Goal: Task Accomplishment & Management: Complete application form

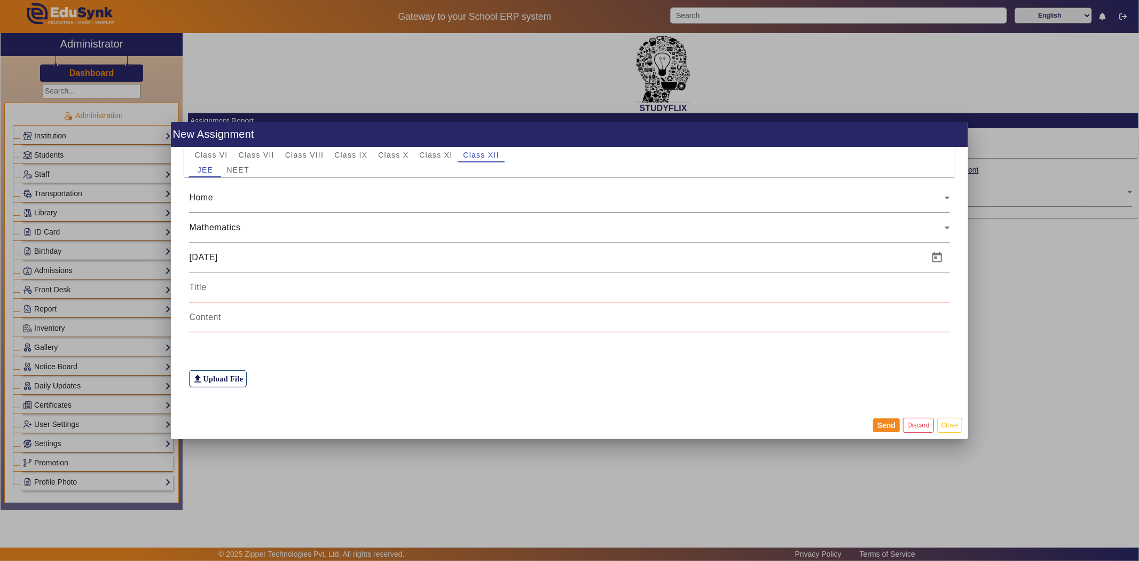
click at [447, 436] on mat-card-actions "Send Discard Close" at bounding box center [569, 425] width 797 height 28
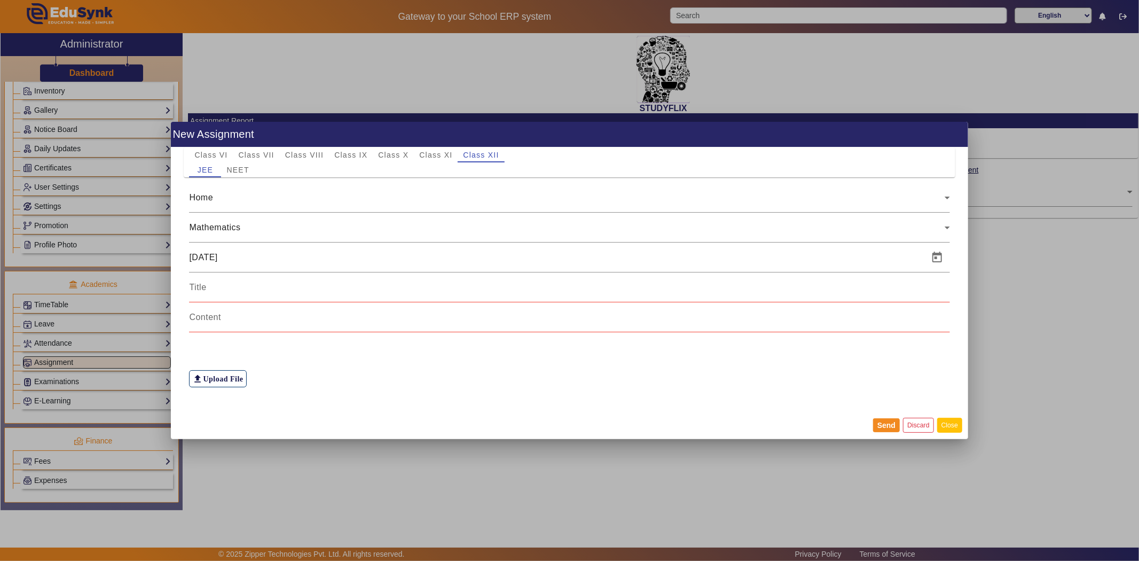
click at [949, 426] on button "Close" at bounding box center [949, 425] width 25 height 14
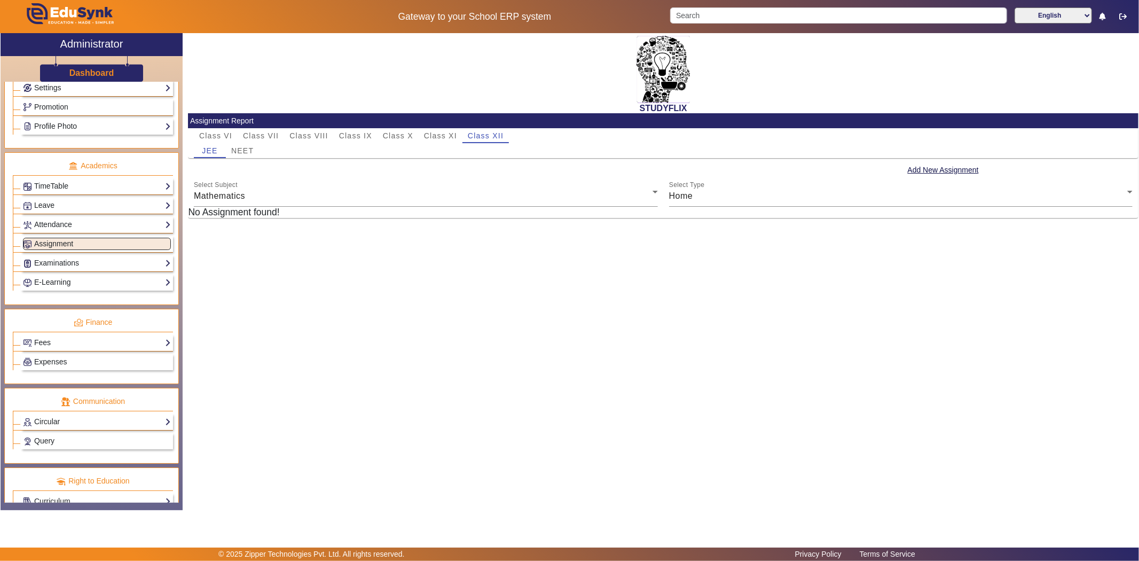
scroll to position [381, 0]
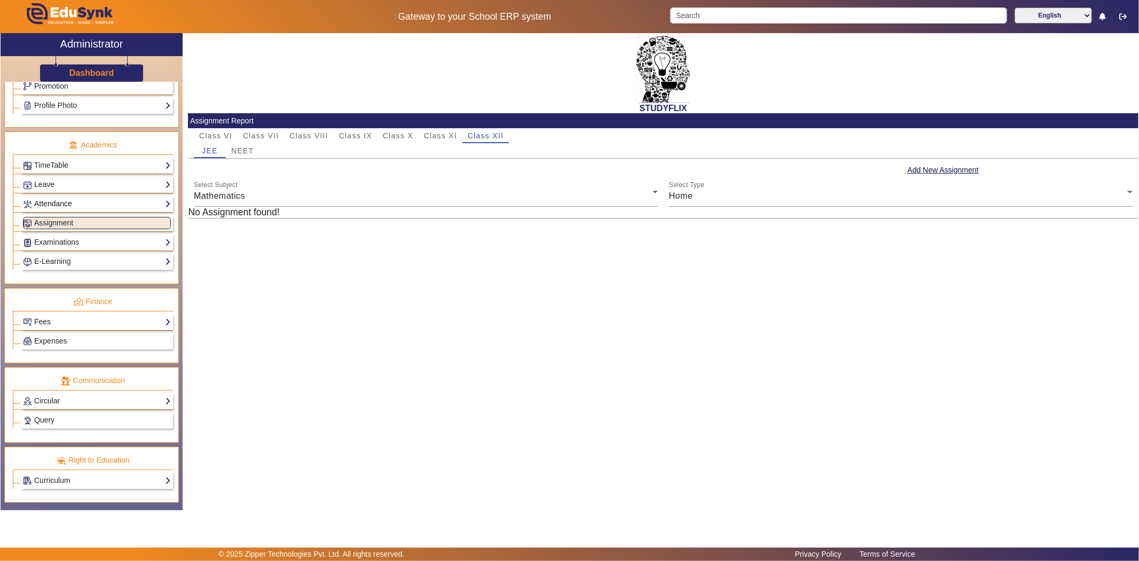
click at [52, 198] on link "Attendance" at bounding box center [97, 204] width 148 height 12
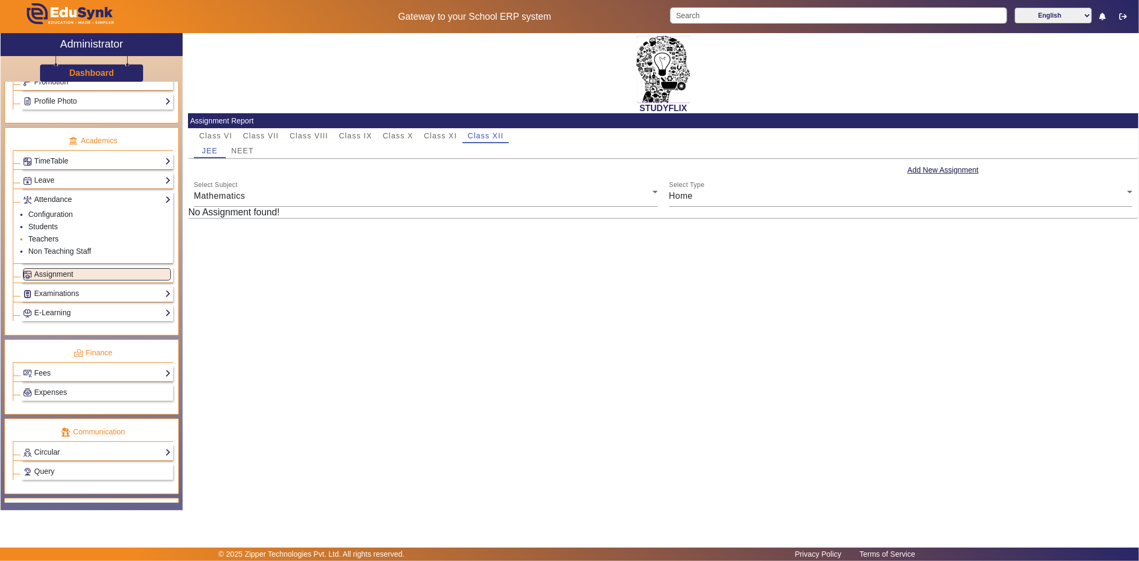
click at [42, 241] on link "Teachers" at bounding box center [43, 238] width 30 height 9
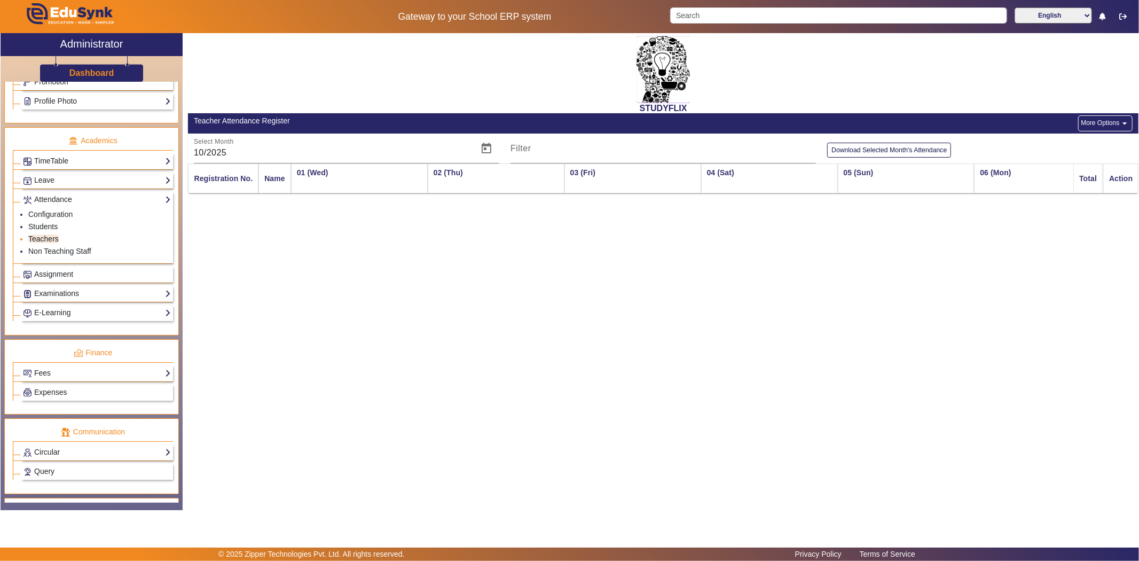
scroll to position [0, 390]
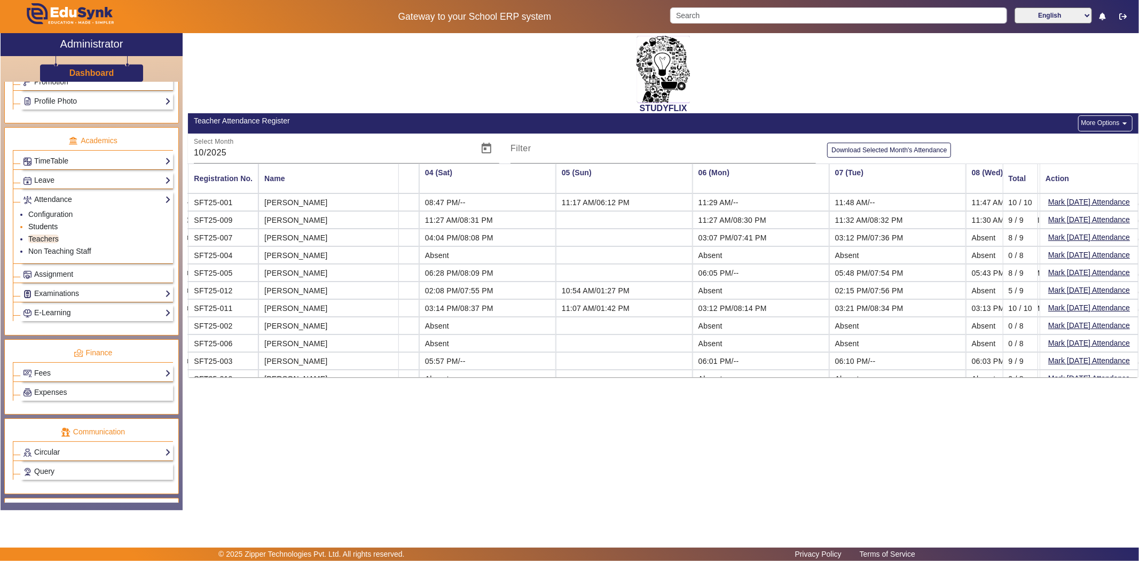
click at [41, 228] on link "Students" at bounding box center [42, 226] width 29 height 9
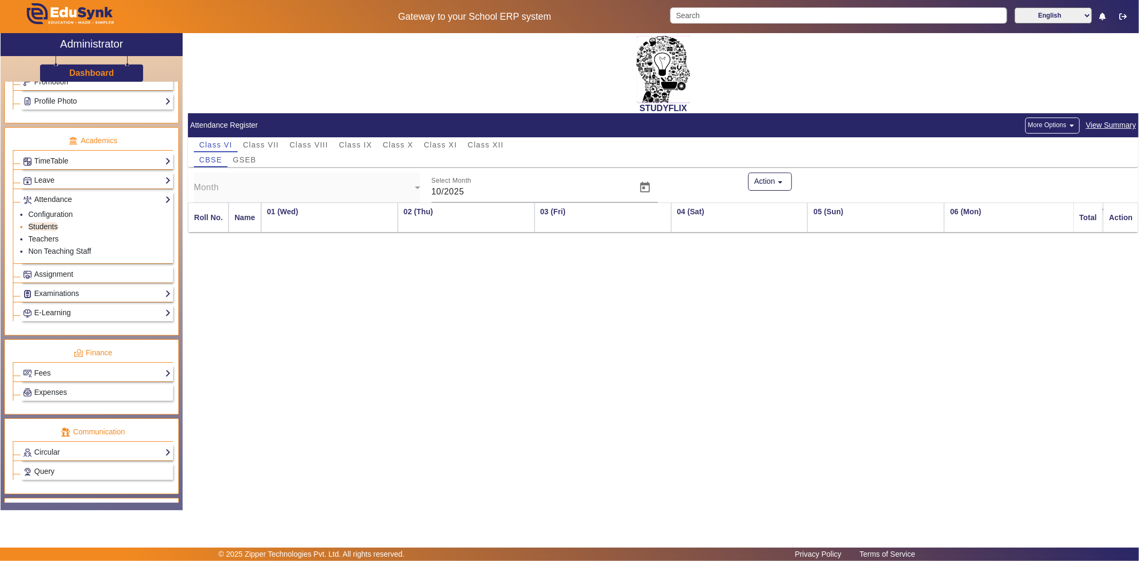
scroll to position [0, 390]
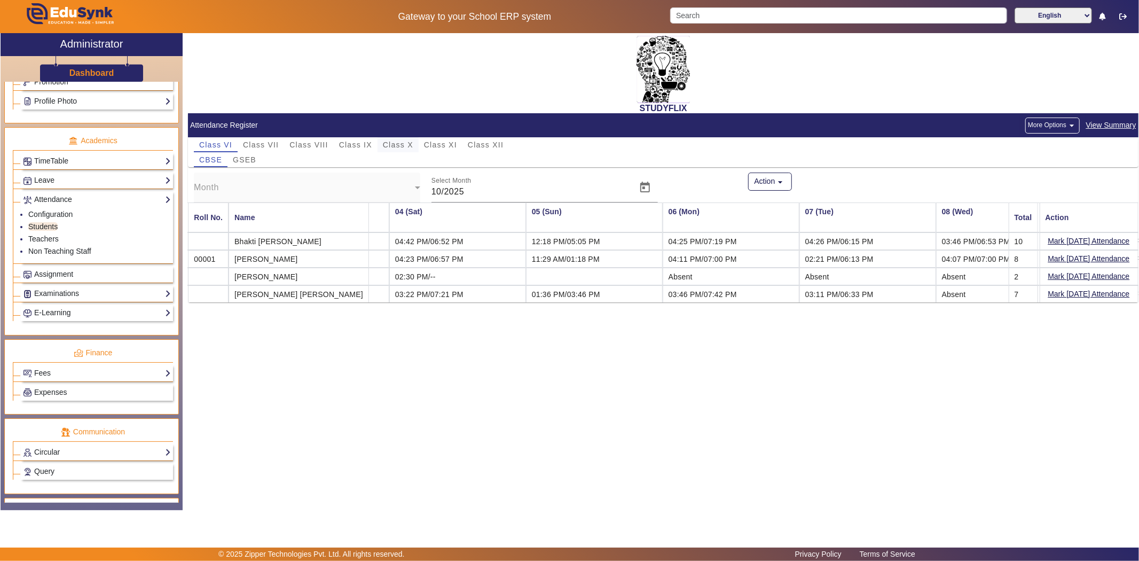
click at [388, 144] on span "Class X" at bounding box center [398, 144] width 30 height 7
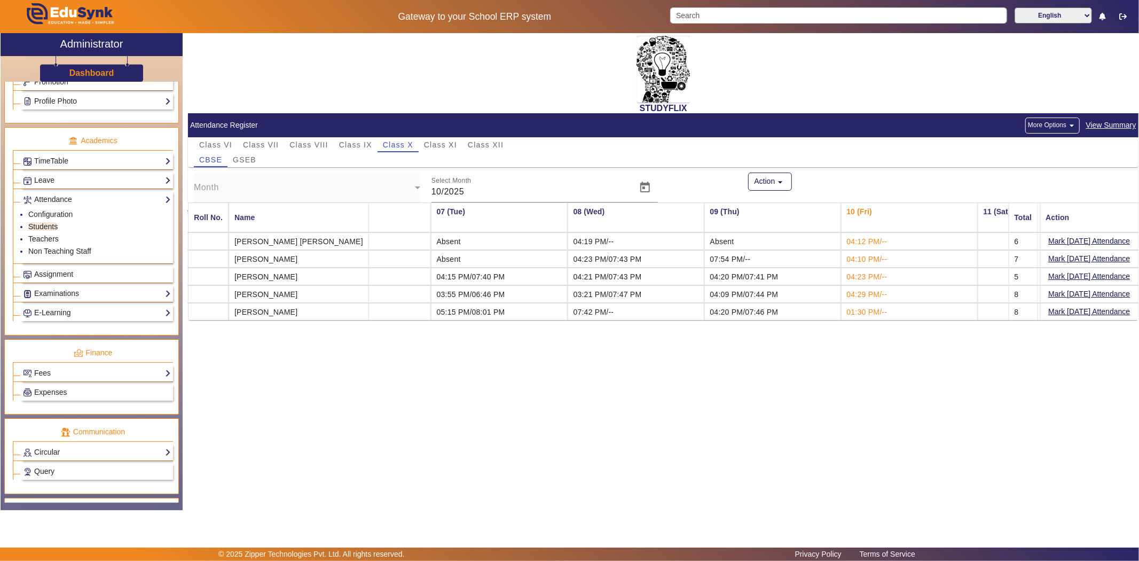
scroll to position [0, 770]
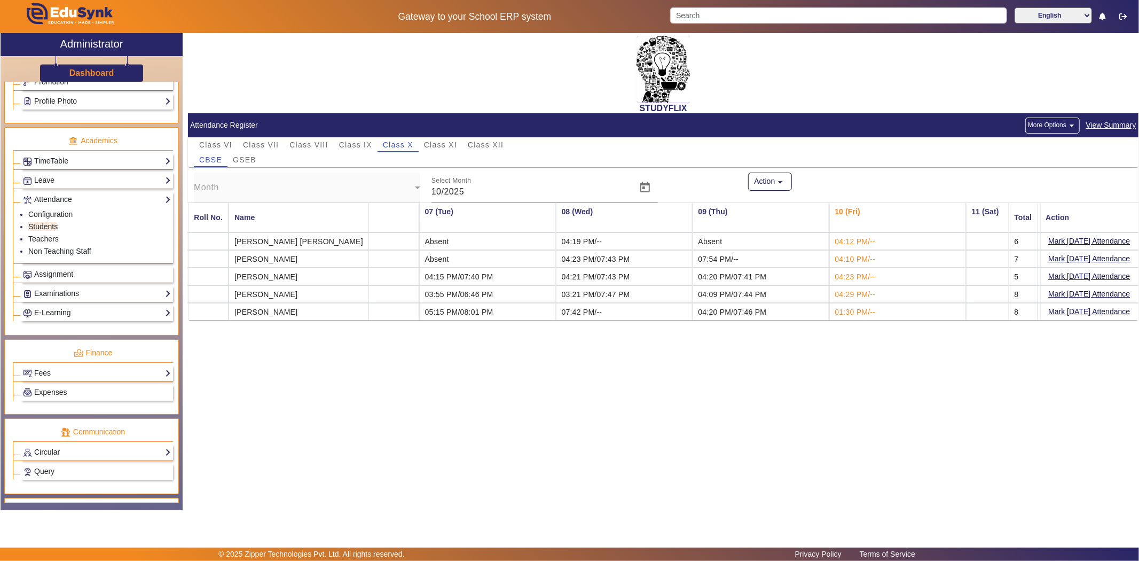
drag, startPoint x: 799, startPoint y: 318, endPoint x: 858, endPoint y: 318, distance: 59.3
click at [858, 318] on td "01:30 PM/--" at bounding box center [897, 311] width 137 height 17
click at [804, 393] on div "STUDYFLIX Attendance Register More Options arrow_drop_down View Summary Class V…" at bounding box center [661, 266] width 956 height 466
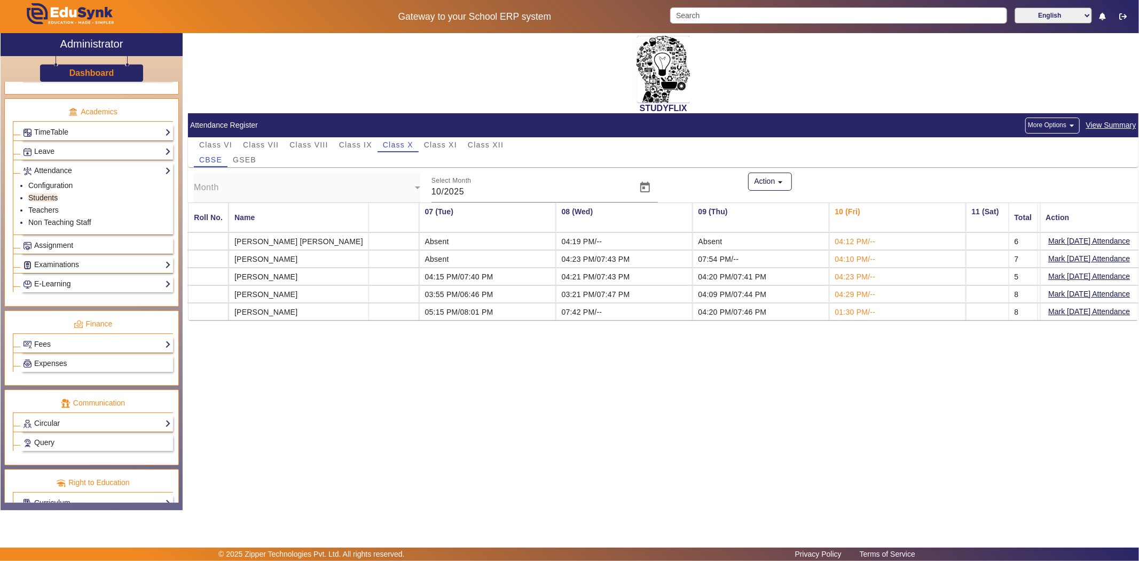
scroll to position [436, 0]
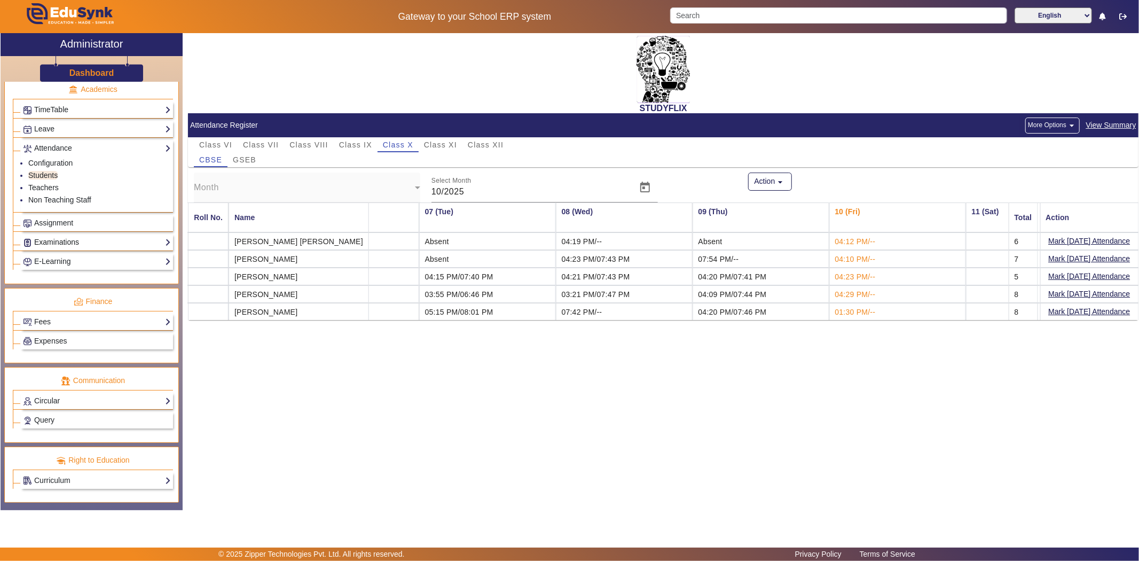
click at [70, 242] on link "Examinations" at bounding box center [97, 242] width 148 height 12
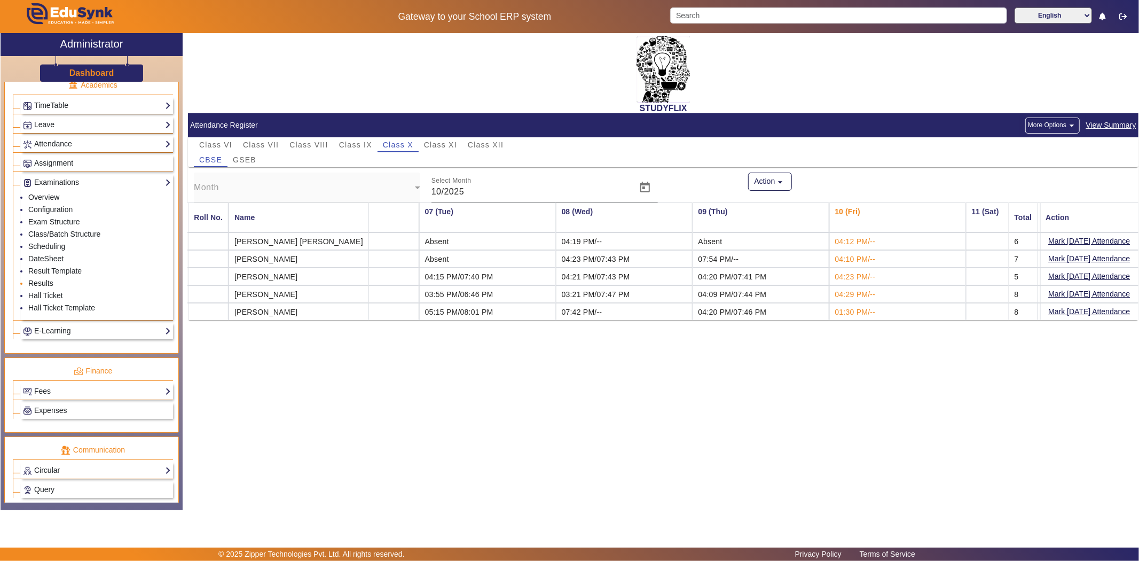
click at [41, 285] on link "Results" at bounding box center [40, 283] width 25 height 9
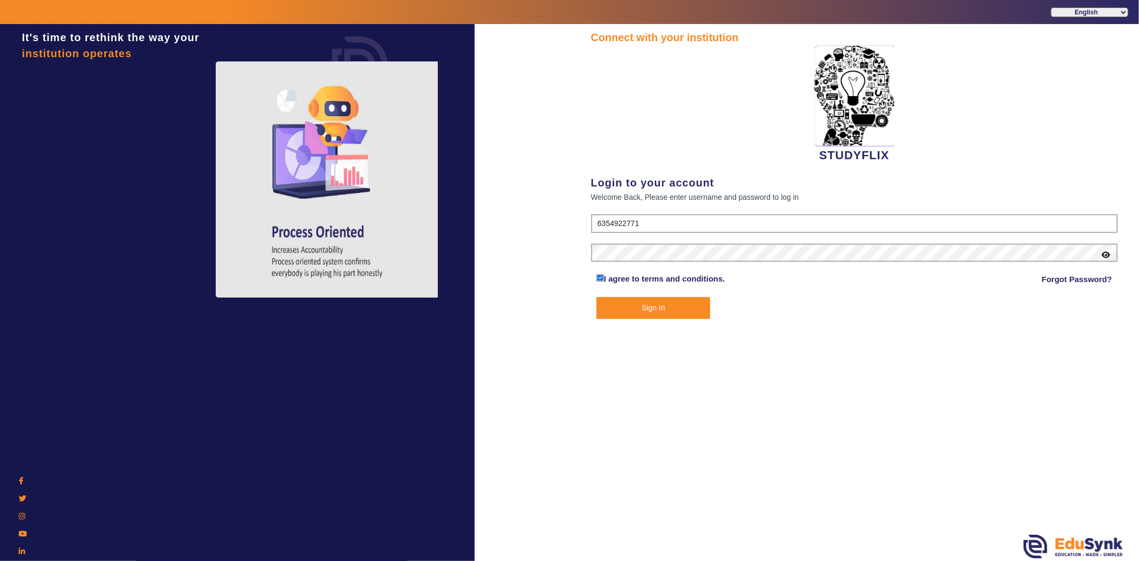
click at [640, 315] on button "Sign In" at bounding box center [654, 308] width 114 height 22
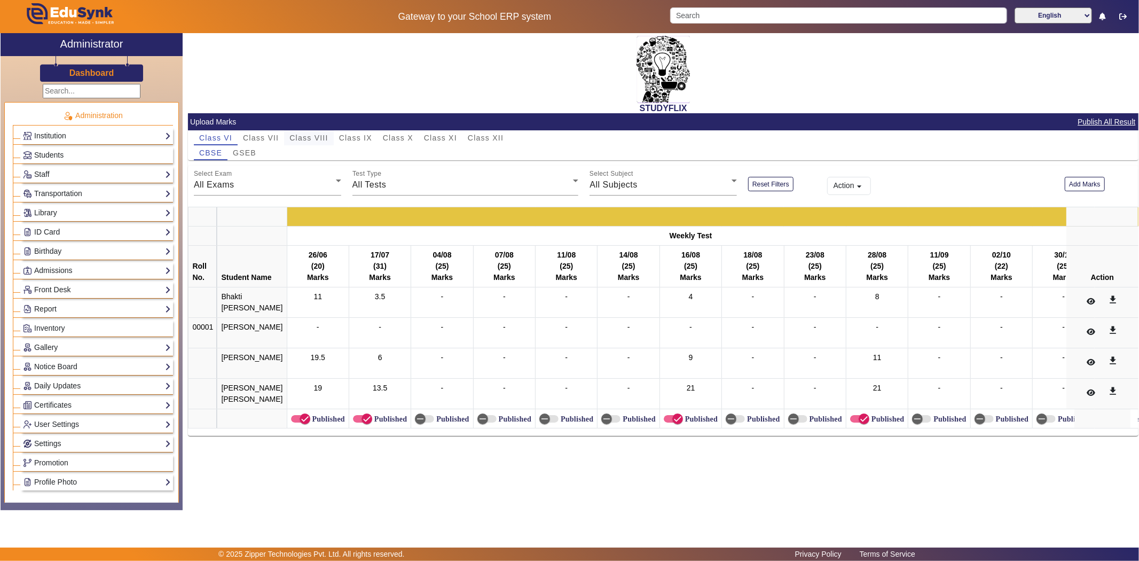
click at [271, 134] on span "Class VII" at bounding box center [261, 137] width 36 height 7
click at [324, 135] on span "Class VIII" at bounding box center [308, 137] width 38 height 7
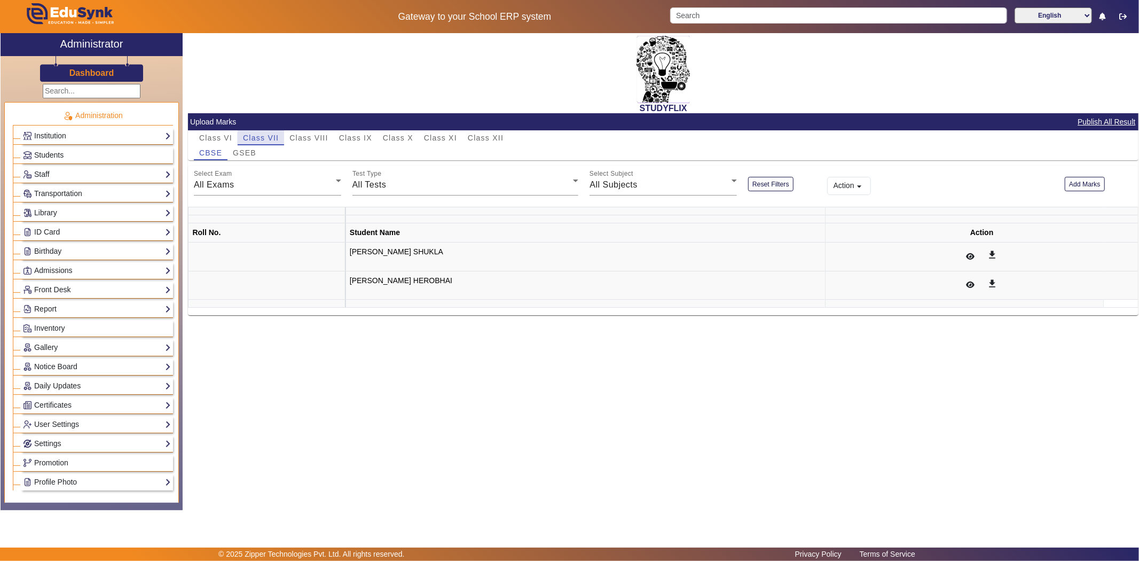
click at [270, 140] on span "Class VII" at bounding box center [261, 137] width 36 height 7
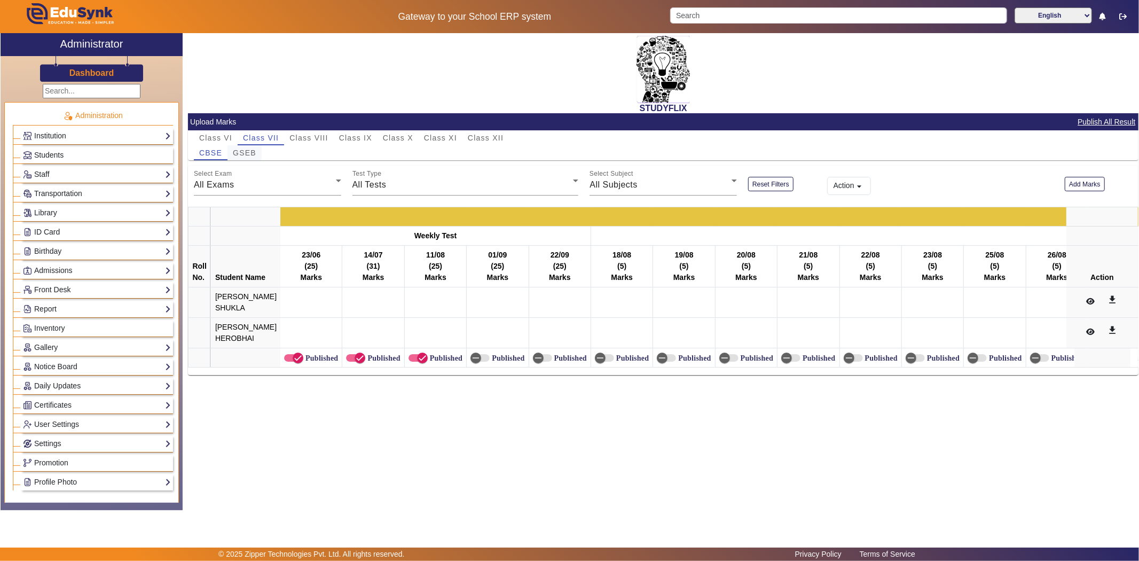
click at [247, 150] on span "GSEB" at bounding box center [245, 152] width 24 height 7
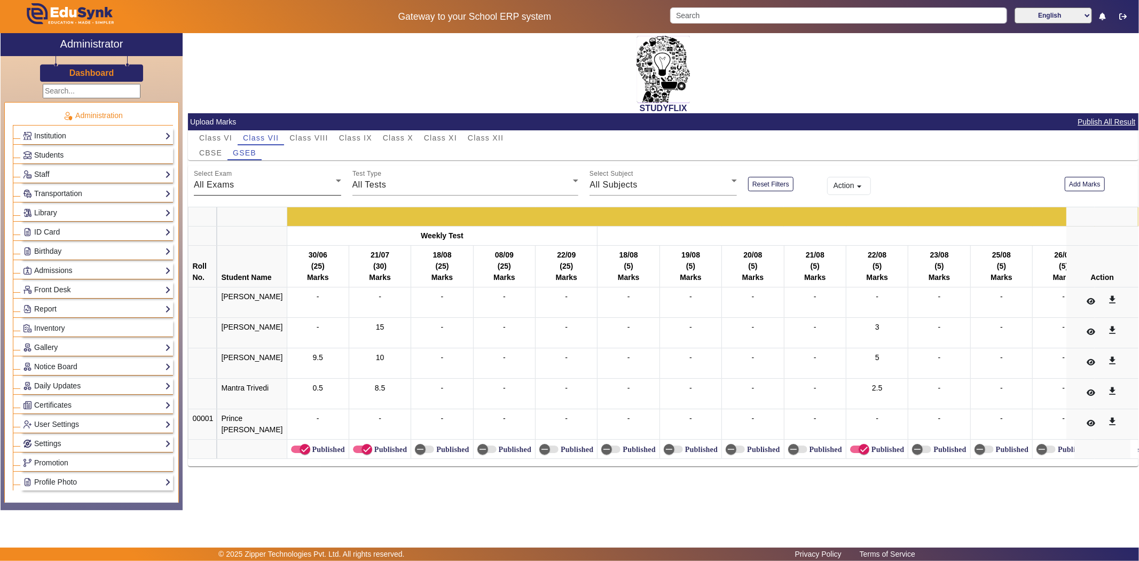
click at [252, 185] on div "All Exams" at bounding box center [265, 184] width 142 height 13
click at [224, 238] on span "Weekly Test" at bounding box center [226, 238] width 49 height 13
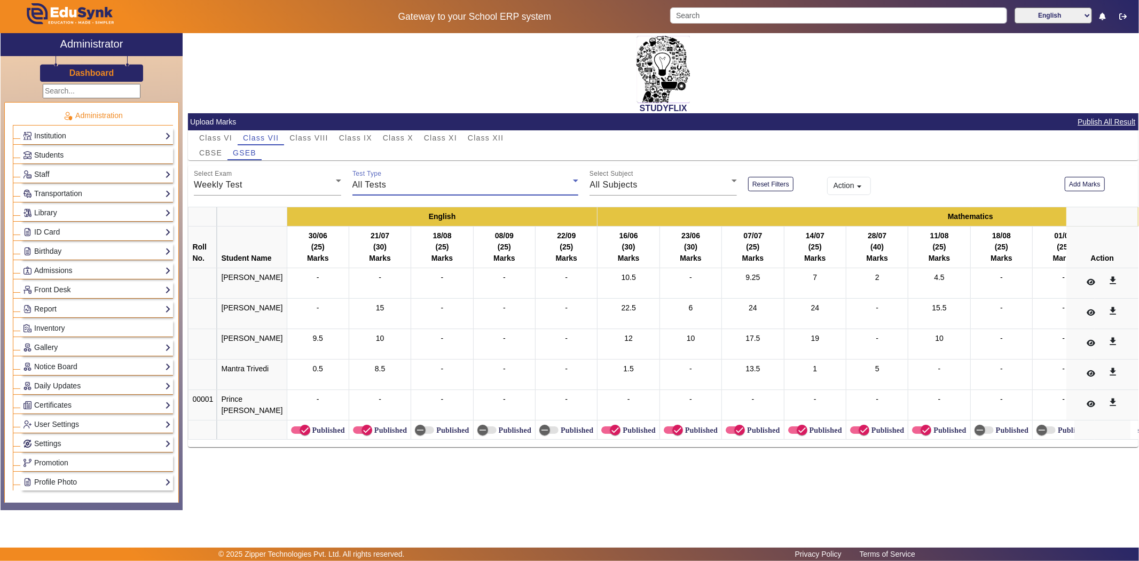
click at [402, 190] on div "All Tests" at bounding box center [463, 184] width 221 height 13
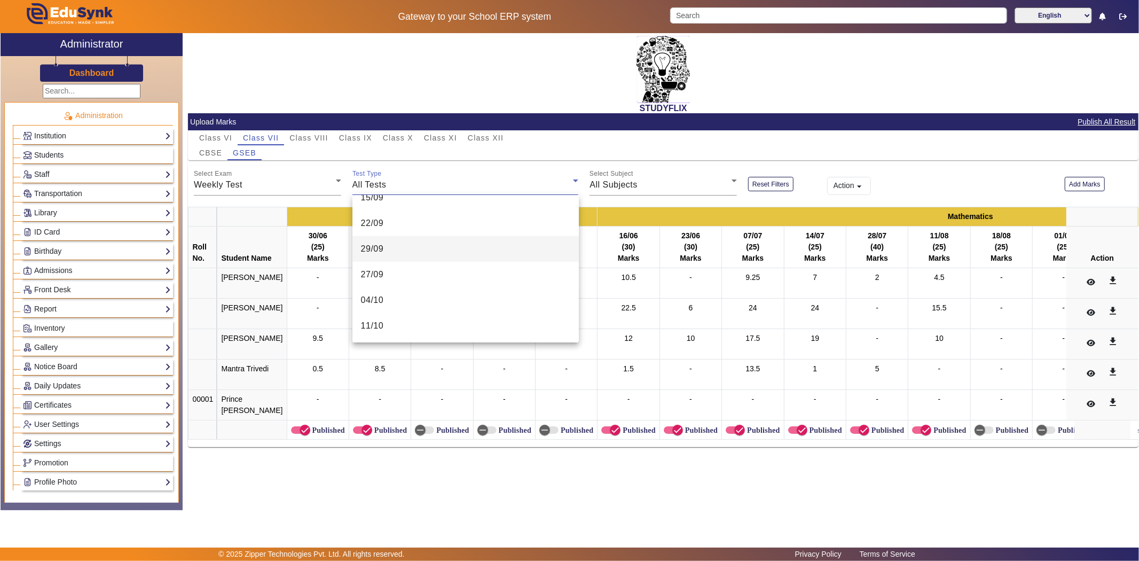
scroll to position [392, 0]
click at [390, 231] on mat-option "08/09" at bounding box center [466, 231] width 226 height 26
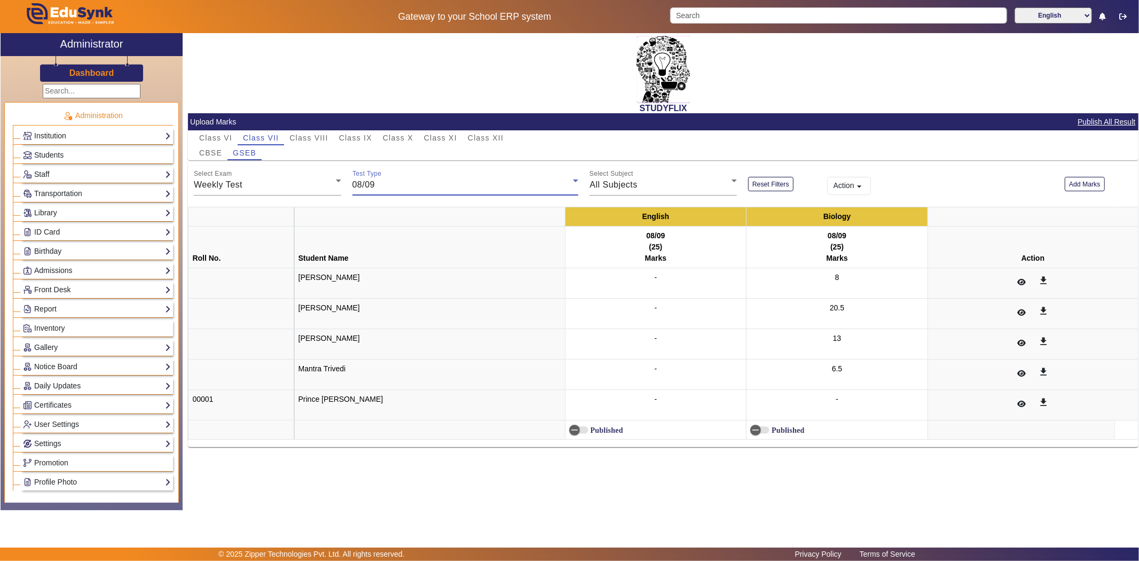
click at [808, 408] on div "-" at bounding box center [837, 405] width 174 height 22
click at [1077, 185] on button "Add Marks" at bounding box center [1085, 184] width 40 height 14
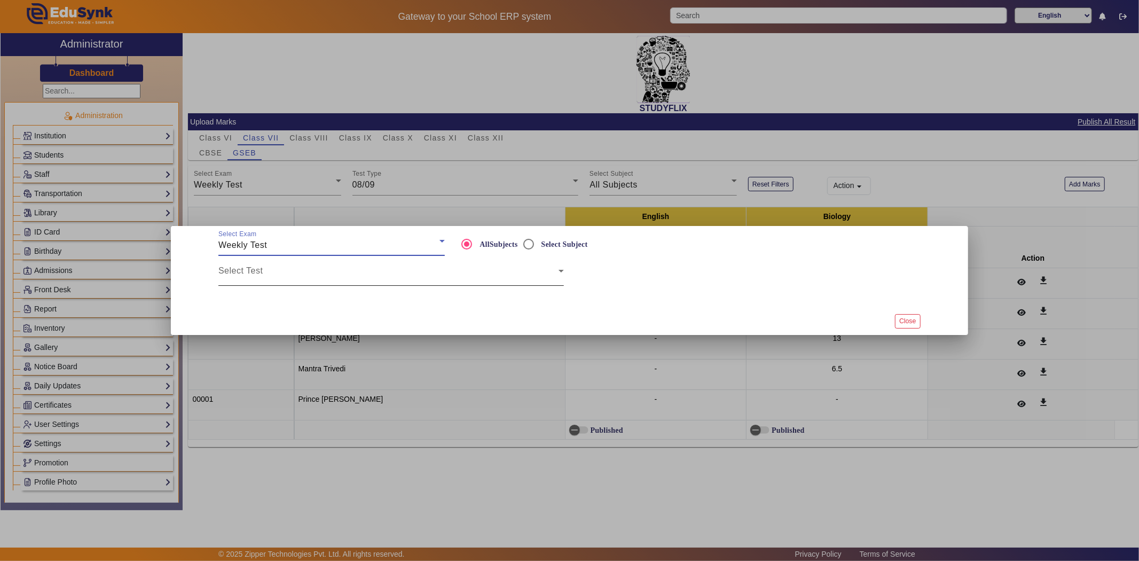
click at [302, 267] on div "Select Test" at bounding box center [391, 271] width 346 height 30
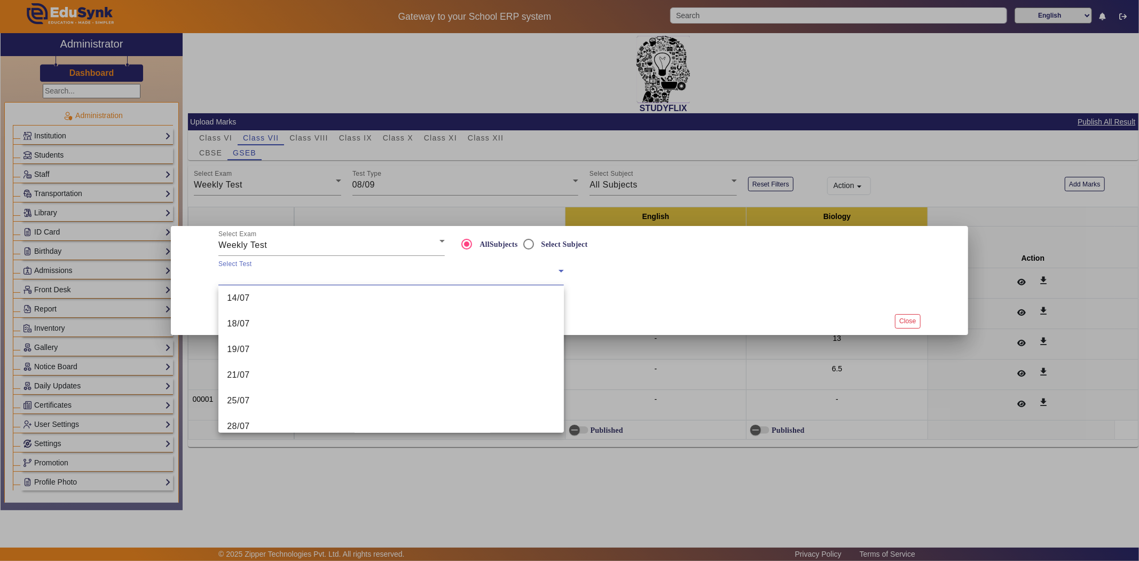
scroll to position [296, 0]
click at [265, 389] on mat-option "08/09" at bounding box center [391, 391] width 346 height 26
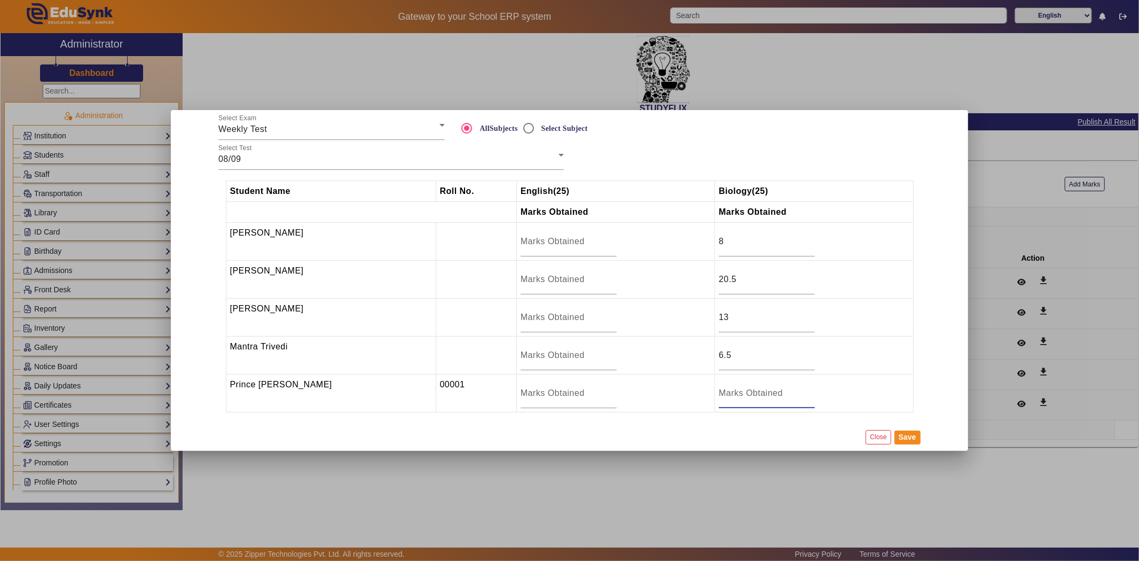
click at [733, 397] on input "number" at bounding box center [767, 393] width 96 height 13
click at [879, 441] on button "Close" at bounding box center [878, 437] width 25 height 14
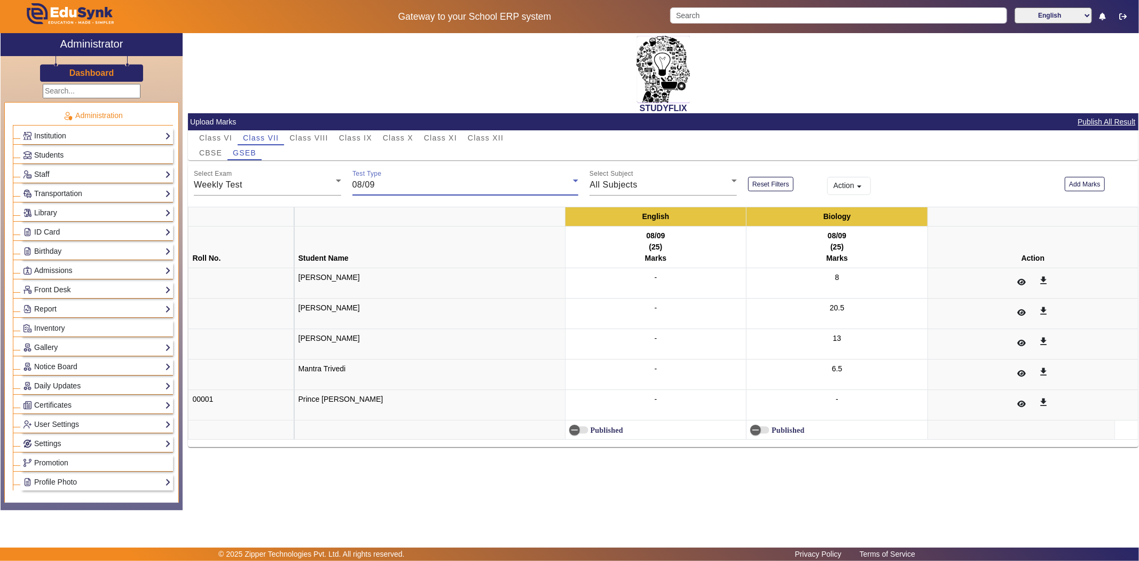
click at [423, 181] on div "08/09" at bounding box center [463, 184] width 221 height 13
click at [382, 301] on span "01/09" at bounding box center [372, 304] width 23 height 13
click at [372, 183] on span "01/09" at bounding box center [364, 184] width 23 height 9
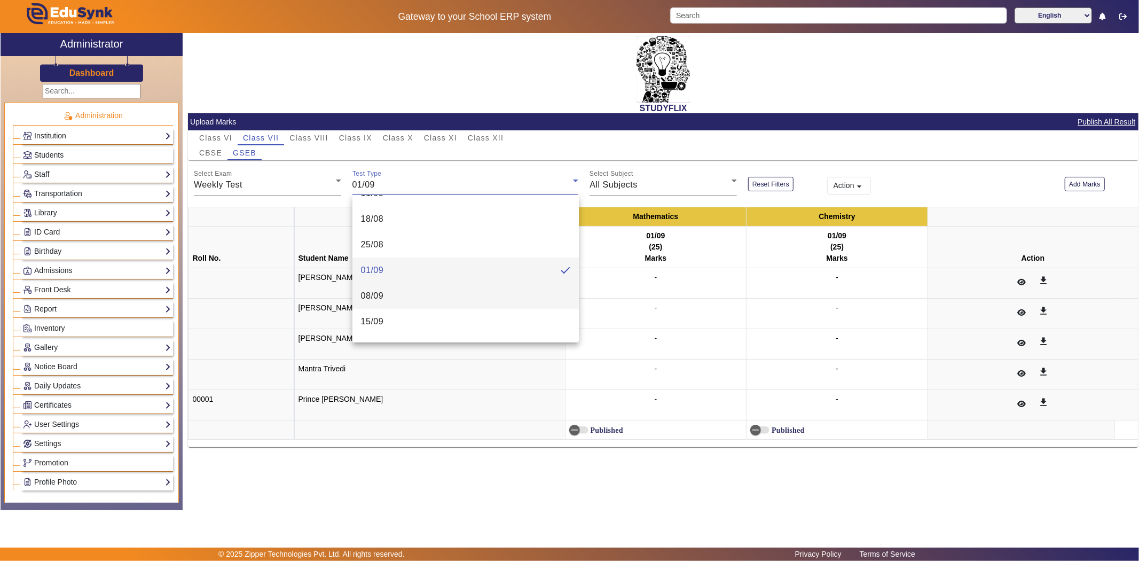
click at [385, 300] on mat-option "08/09" at bounding box center [466, 296] width 226 height 26
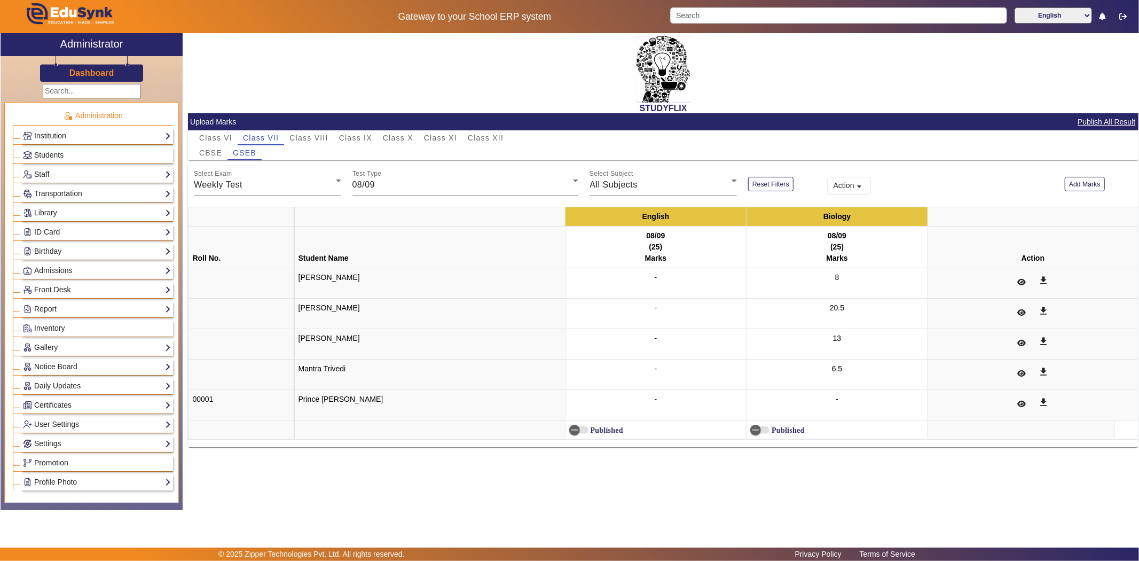
click at [817, 397] on div "-" at bounding box center [837, 405] width 174 height 22
click at [821, 401] on div "-" at bounding box center [837, 405] width 174 height 22
click at [207, 156] on span "CBSE" at bounding box center [210, 152] width 23 height 7
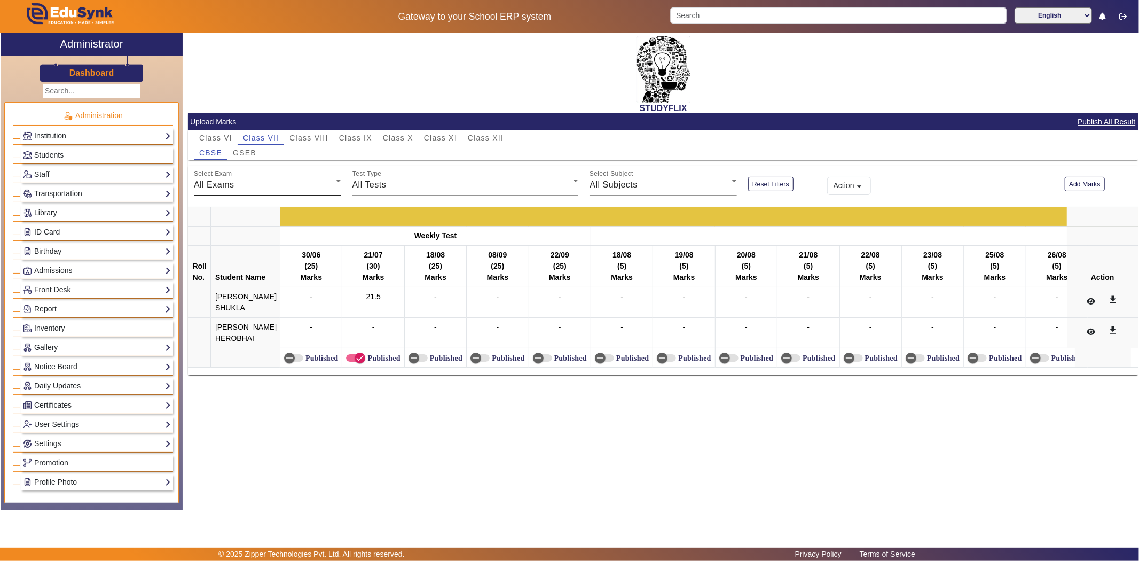
drag, startPoint x: 225, startPoint y: 186, endPoint x: 218, endPoint y: 184, distance: 7.6
click at [225, 186] on span "All Exams" at bounding box center [214, 184] width 41 height 9
click at [242, 244] on span "Weekly Test" at bounding box center [226, 238] width 49 height 13
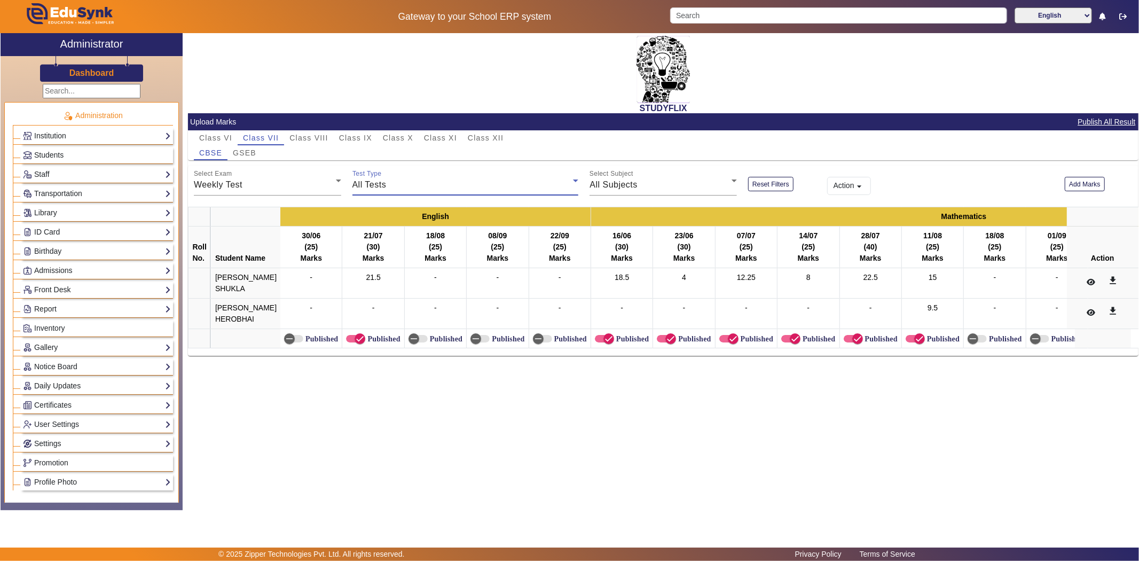
click at [434, 188] on div "All Tests" at bounding box center [463, 184] width 221 height 13
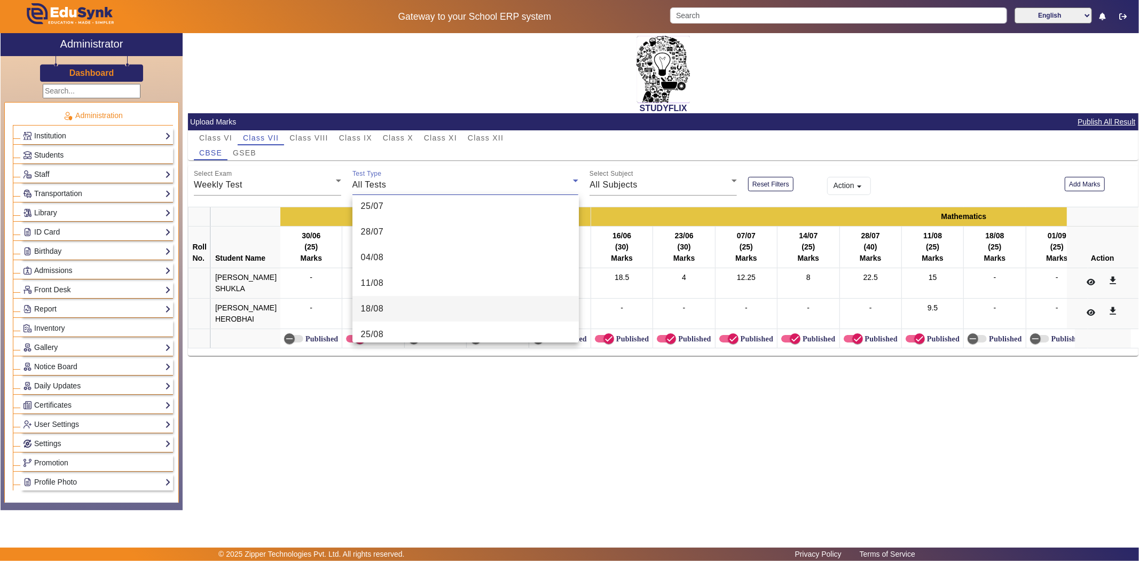
scroll to position [296, 0]
click at [386, 325] on mat-option "08/09" at bounding box center [466, 327] width 226 height 26
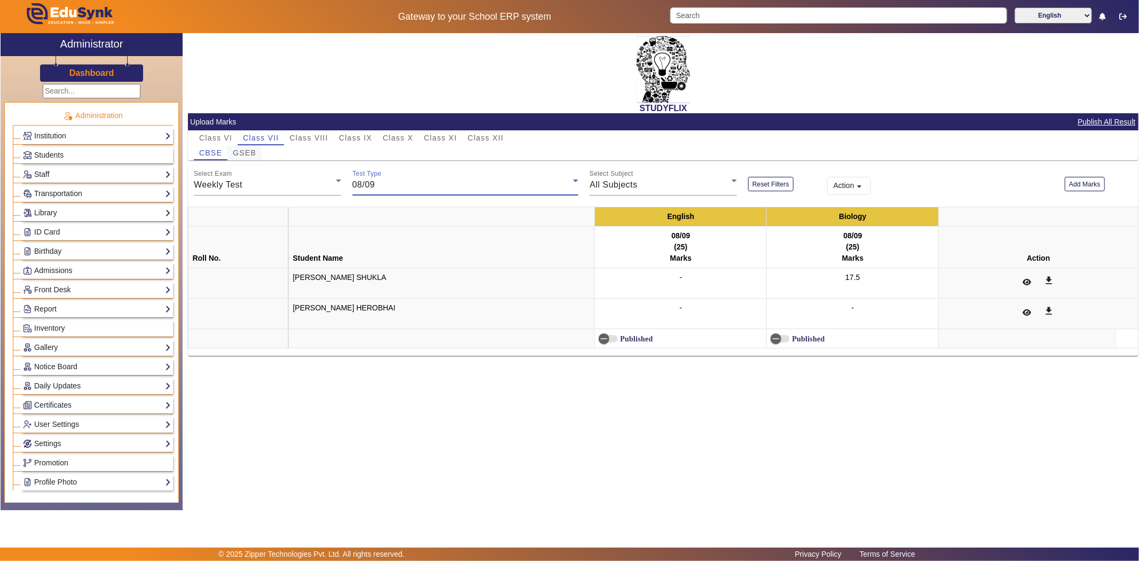
click at [256, 155] on div "GSEB" at bounding box center [245, 152] width 34 height 15
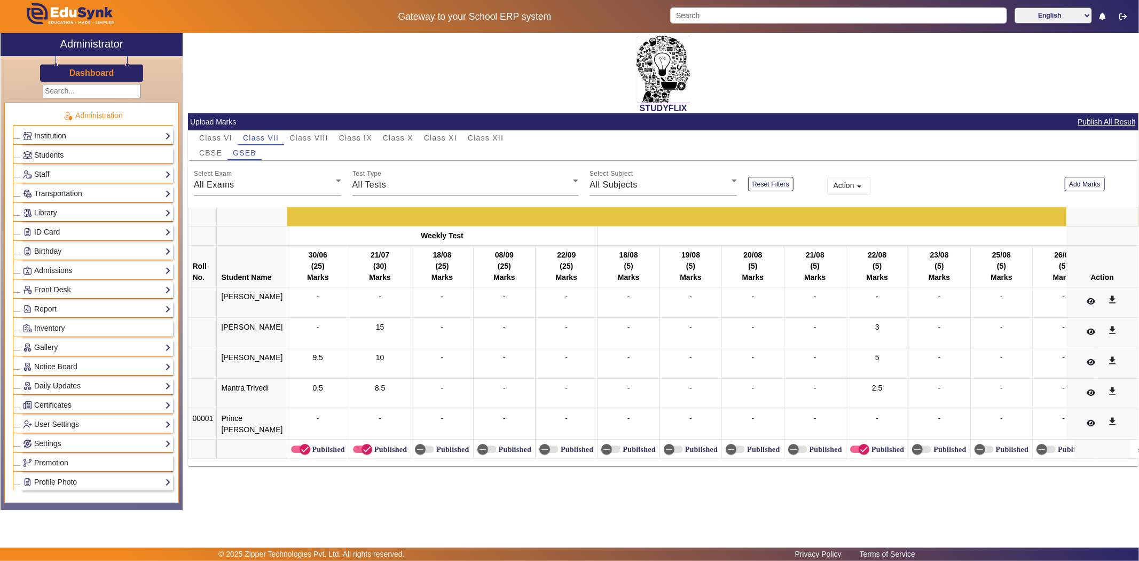
click at [300, 191] on div "Select Exam All Exams" at bounding box center [267, 181] width 147 height 30
click at [262, 248] on mat-option "Weekly Test" at bounding box center [267, 238] width 147 height 26
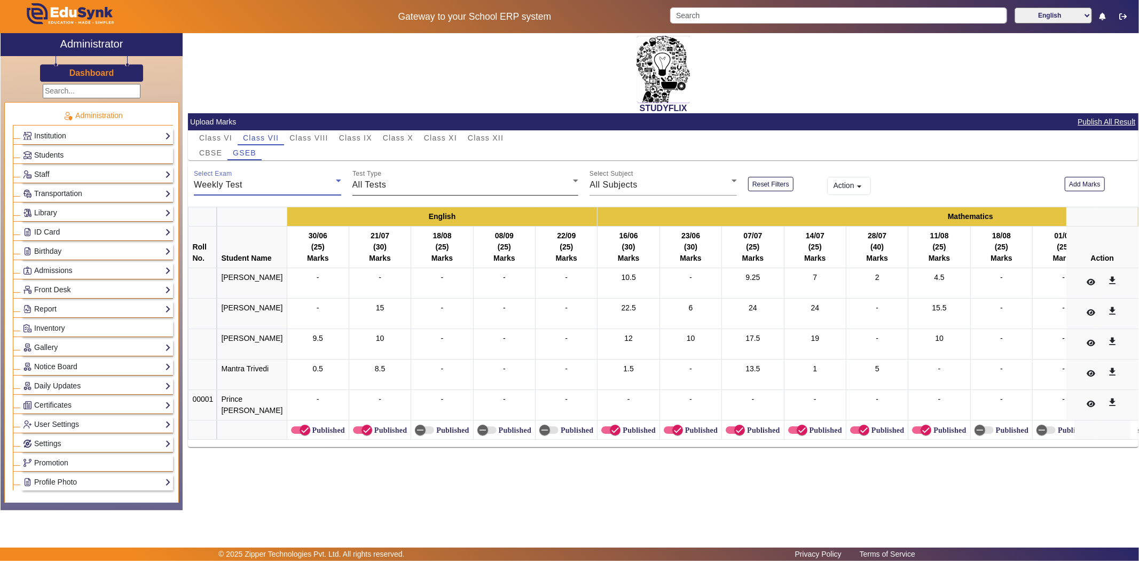
click at [395, 188] on div "All Tests" at bounding box center [463, 184] width 221 height 13
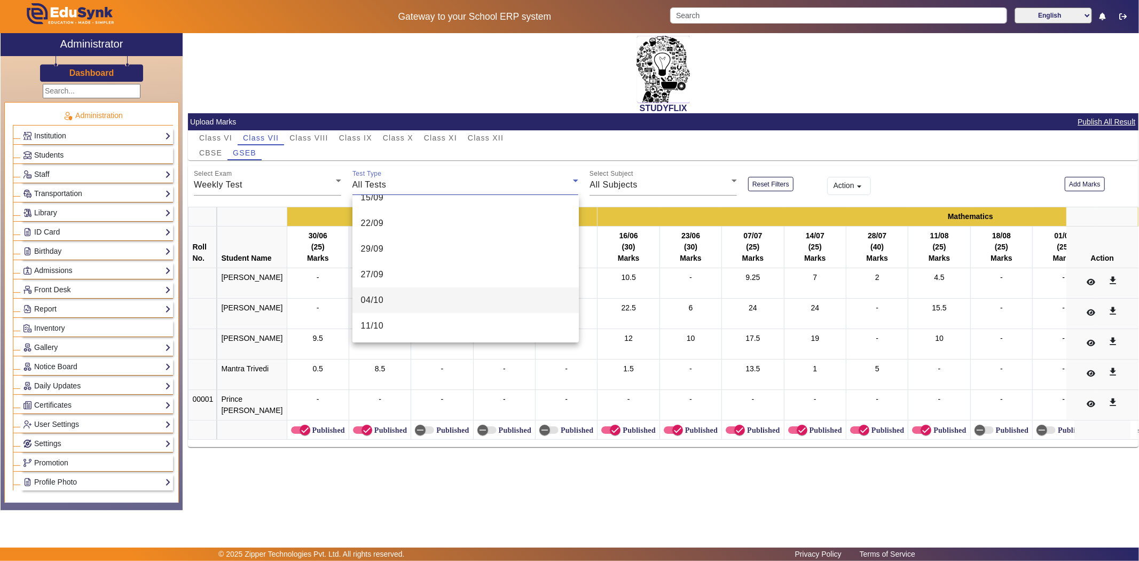
scroll to position [332, 0]
click at [386, 285] on mat-option "08/09" at bounding box center [466, 291] width 226 height 26
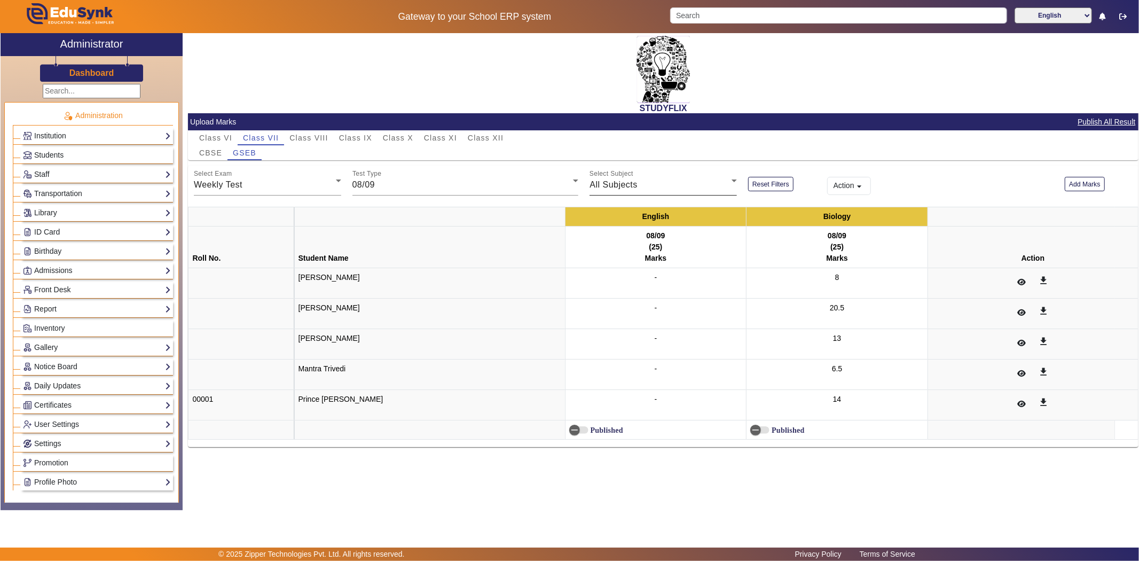
click at [694, 176] on div "Select Subject All Subjects" at bounding box center [663, 181] width 147 height 30
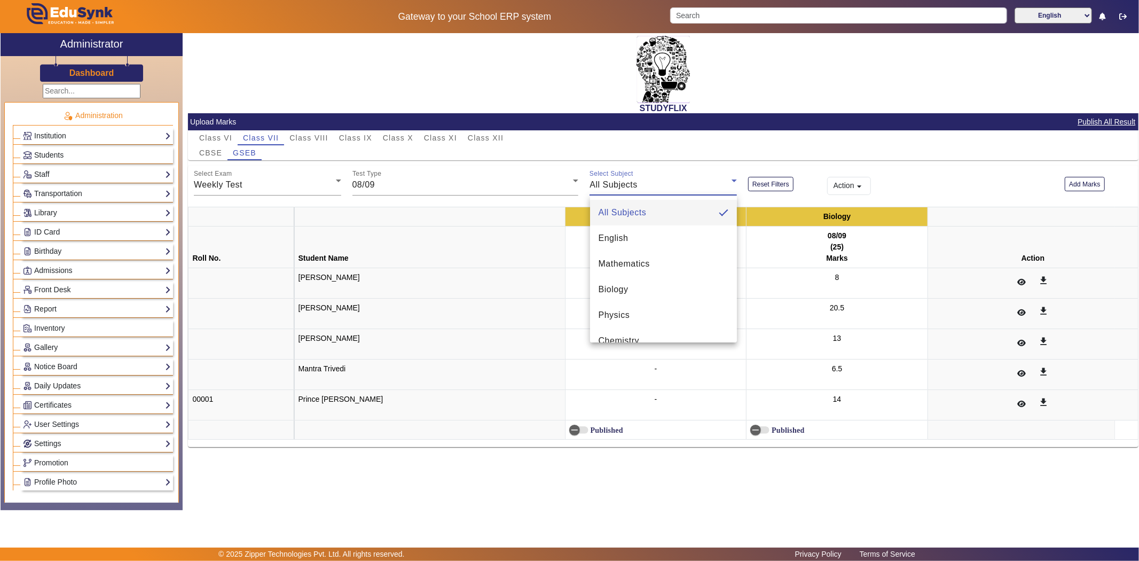
click at [697, 156] on div at bounding box center [569, 280] width 1139 height 561
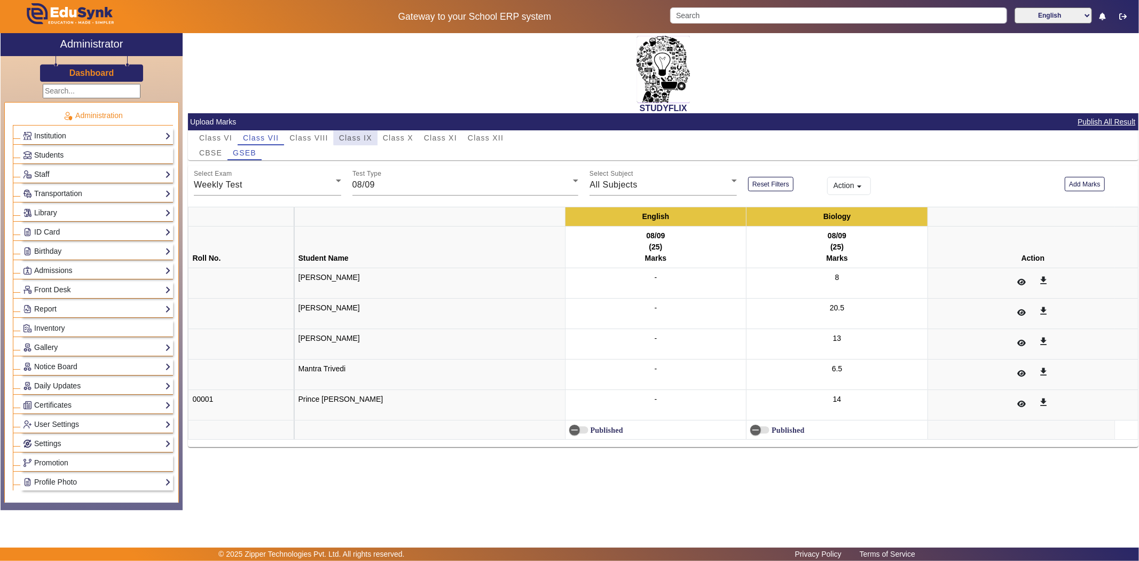
click at [366, 136] on span "Class IX" at bounding box center [355, 137] width 33 height 7
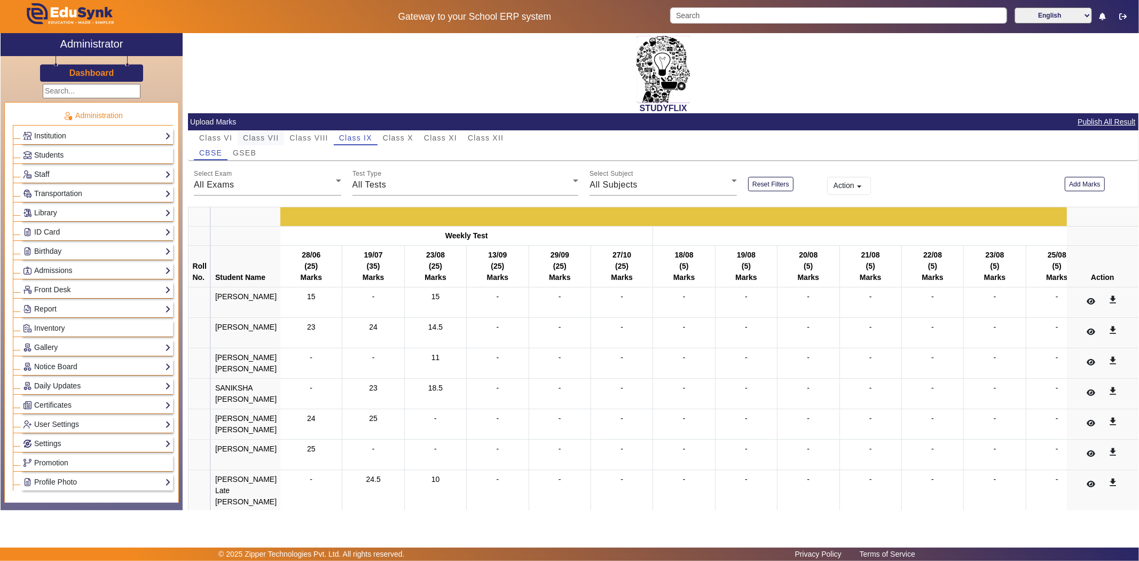
click at [261, 135] on span "Class VII" at bounding box center [261, 137] width 36 height 7
click at [304, 137] on span "Class VIII" at bounding box center [308, 137] width 38 height 7
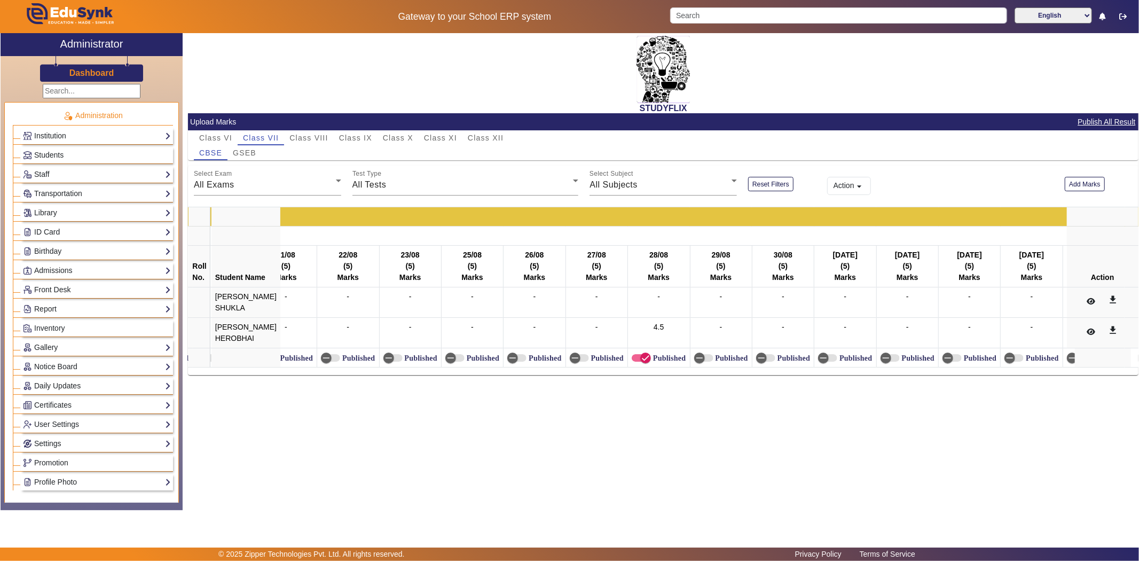
scroll to position [0, 882]
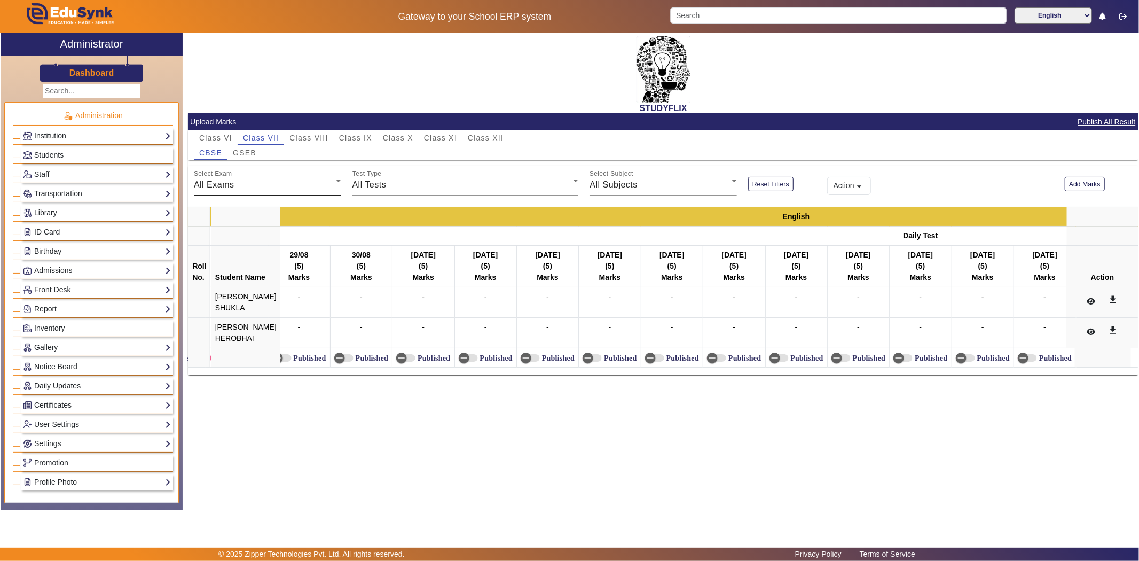
click at [275, 184] on div "All Exams" at bounding box center [265, 184] width 142 height 13
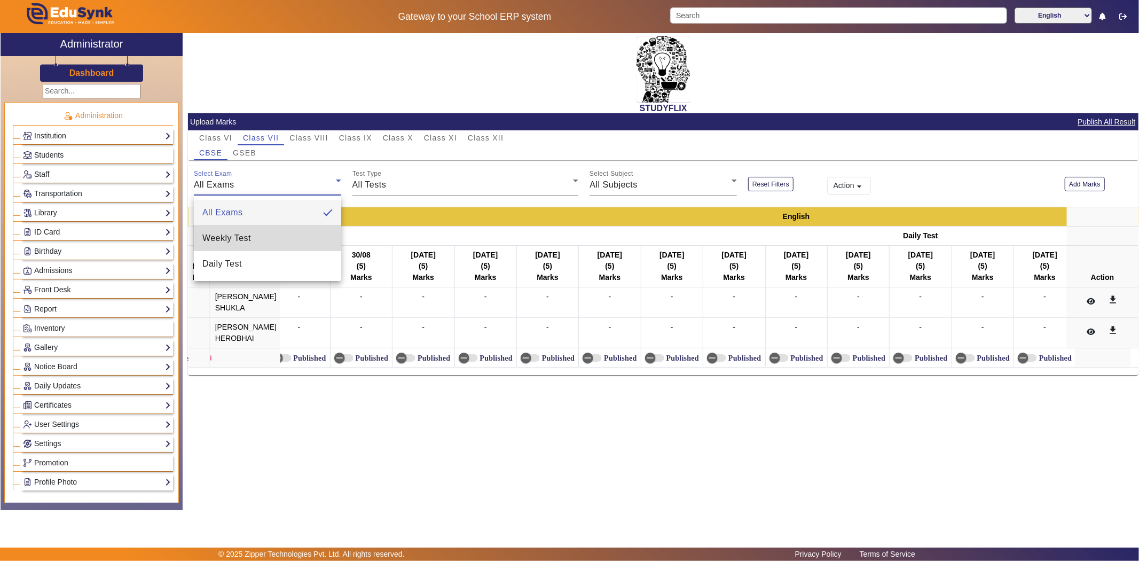
click at [241, 231] on mat-option "Weekly Test" at bounding box center [267, 238] width 147 height 26
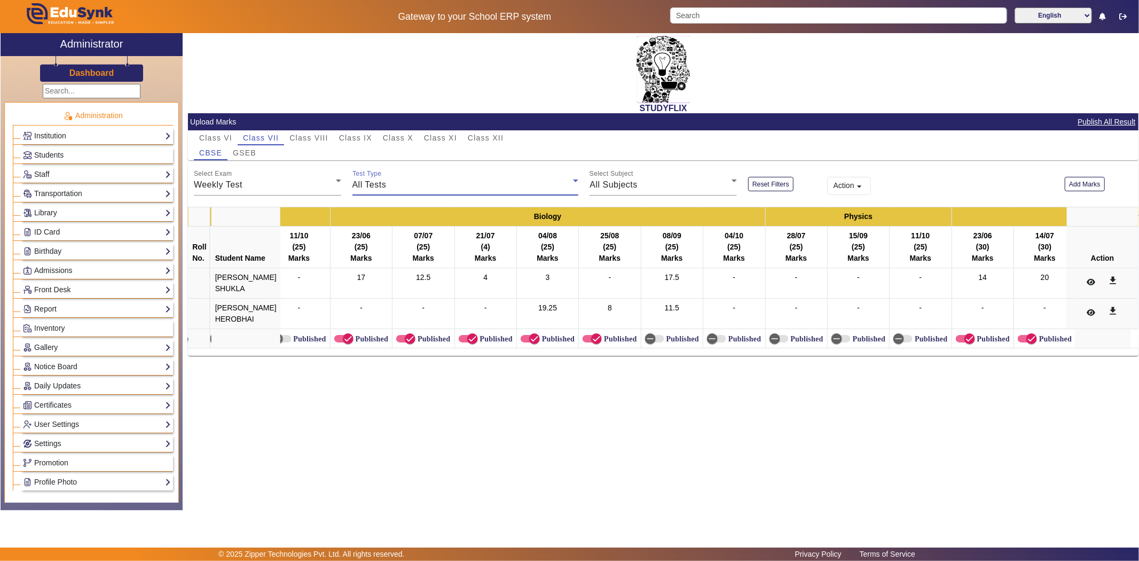
click at [392, 183] on div "All Tests" at bounding box center [463, 184] width 221 height 13
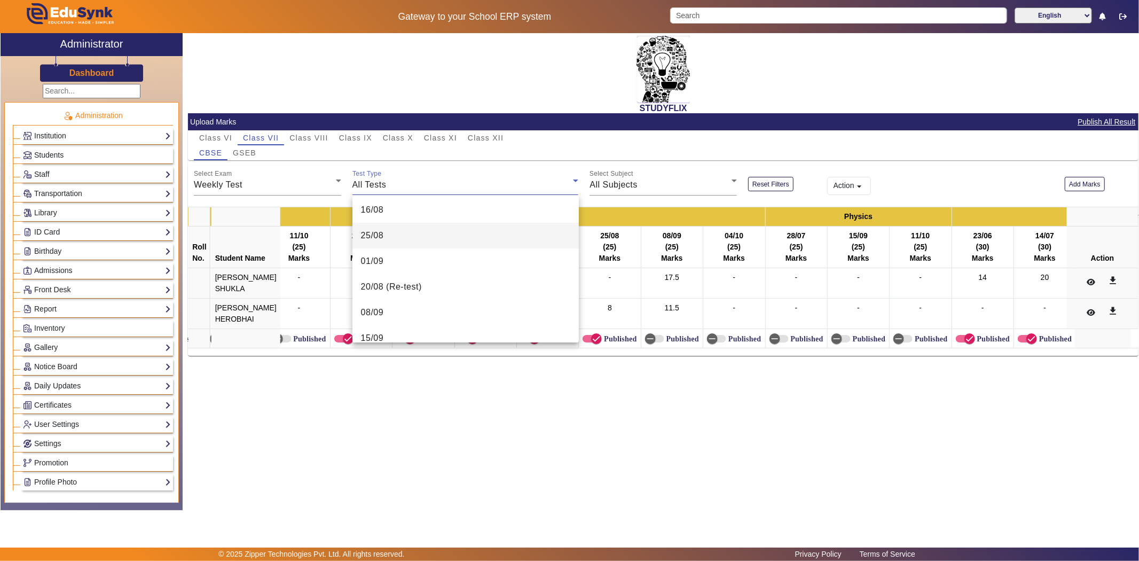
scroll to position [296, 0]
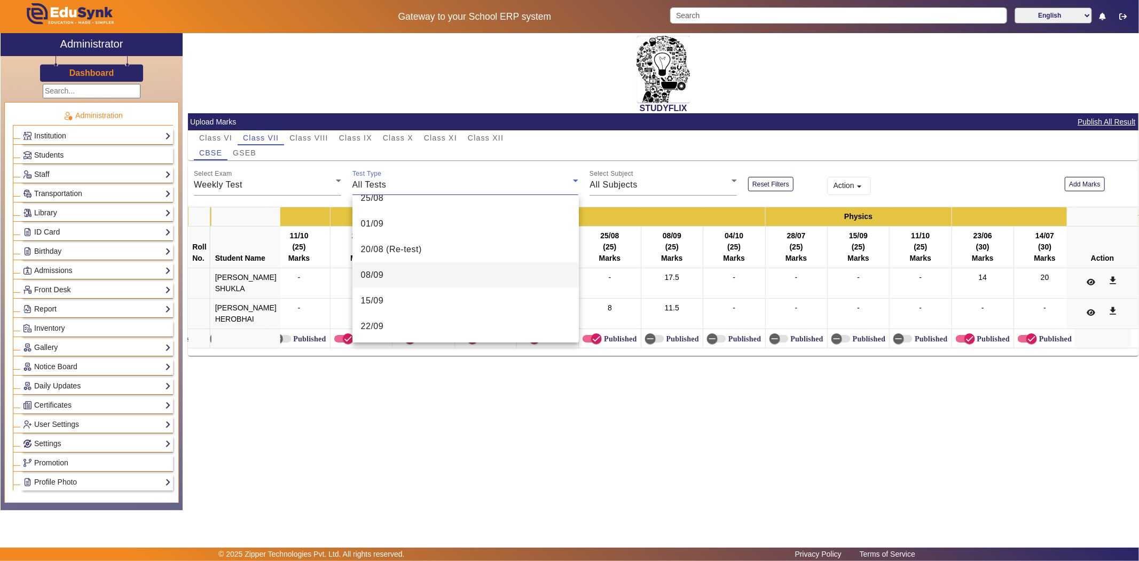
click at [390, 275] on mat-option "08/09" at bounding box center [466, 275] width 226 height 26
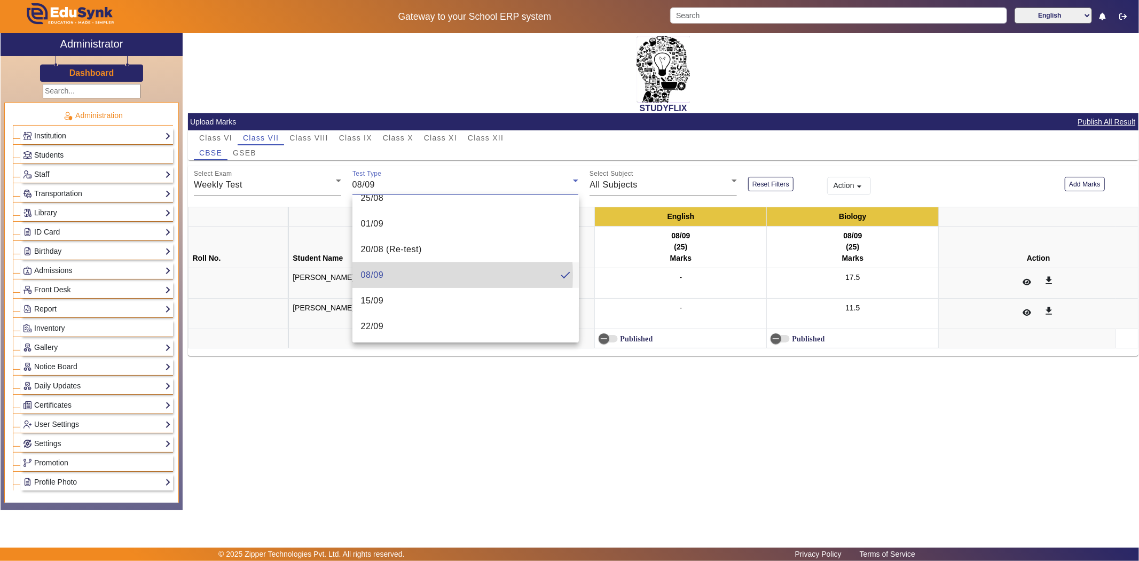
scroll to position [0, 0]
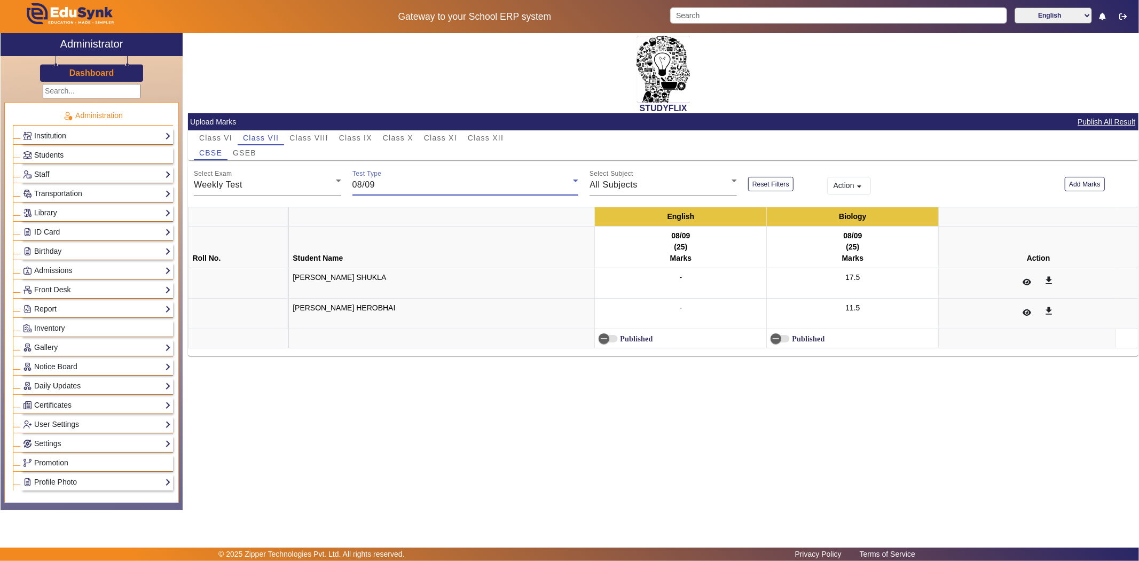
click at [562, 93] on div "STUDYFLIX" at bounding box center [663, 73] width 951 height 80
click at [391, 403] on div "STUDYFLIX Upload Marks Publish All Result Class VI Class VII Class VIII Class I…" at bounding box center [661, 266] width 956 height 466
click at [366, 137] on span "Class IX" at bounding box center [355, 137] width 33 height 7
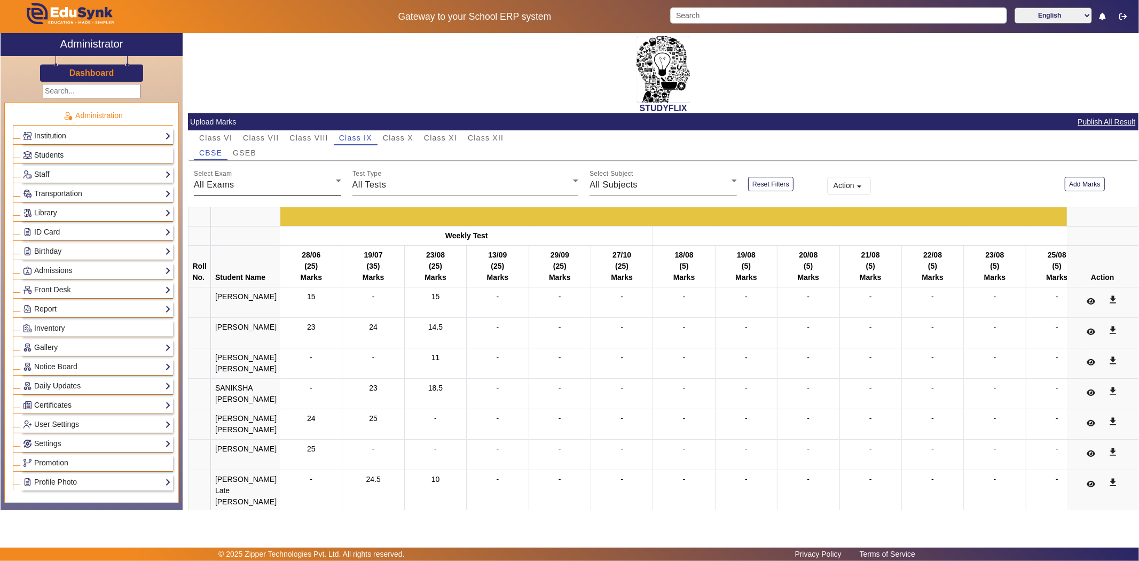
click at [255, 188] on div "All Exams" at bounding box center [265, 184] width 142 height 13
click at [245, 182] on div "All Exams" at bounding box center [265, 184] width 142 height 13
click at [221, 246] on th "Student Name" at bounding box center [245, 267] width 69 height 42
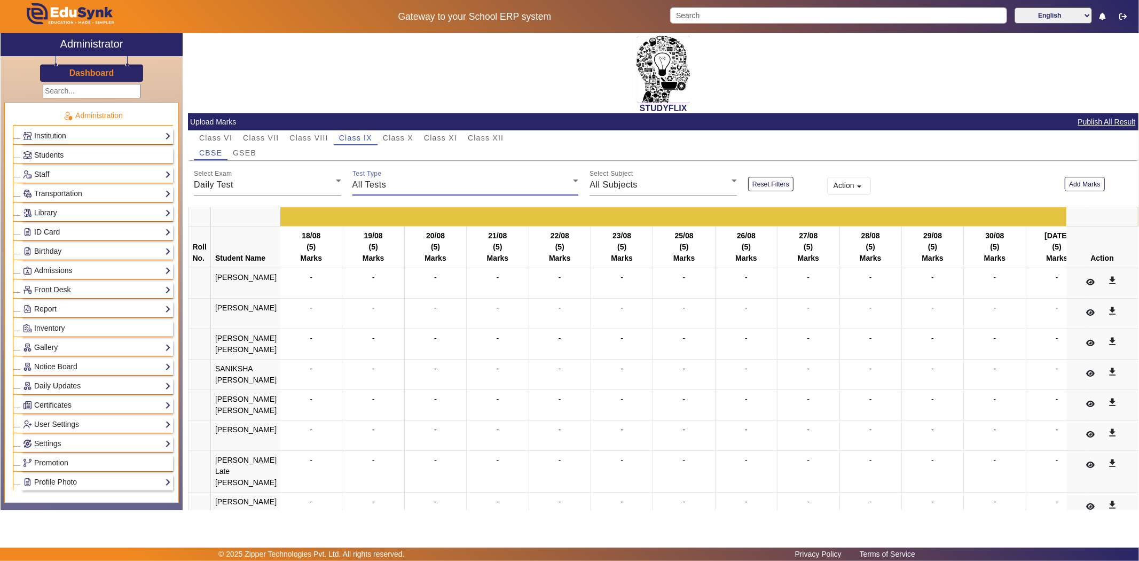
click at [382, 185] on span "All Tests" at bounding box center [370, 184] width 34 height 9
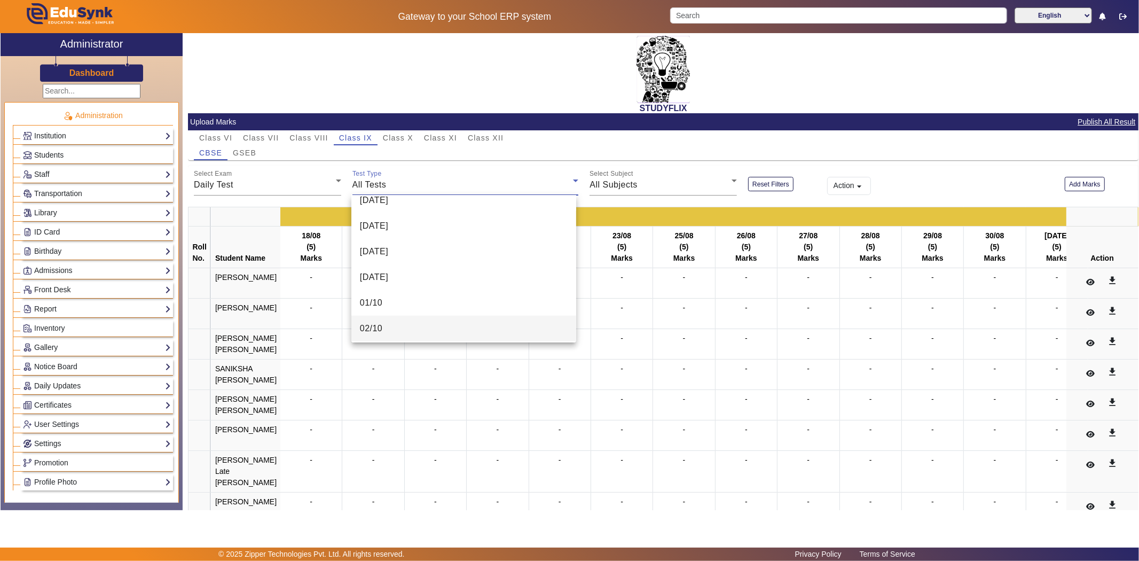
scroll to position [937, 0]
click at [596, 272] on div at bounding box center [569, 280] width 1139 height 561
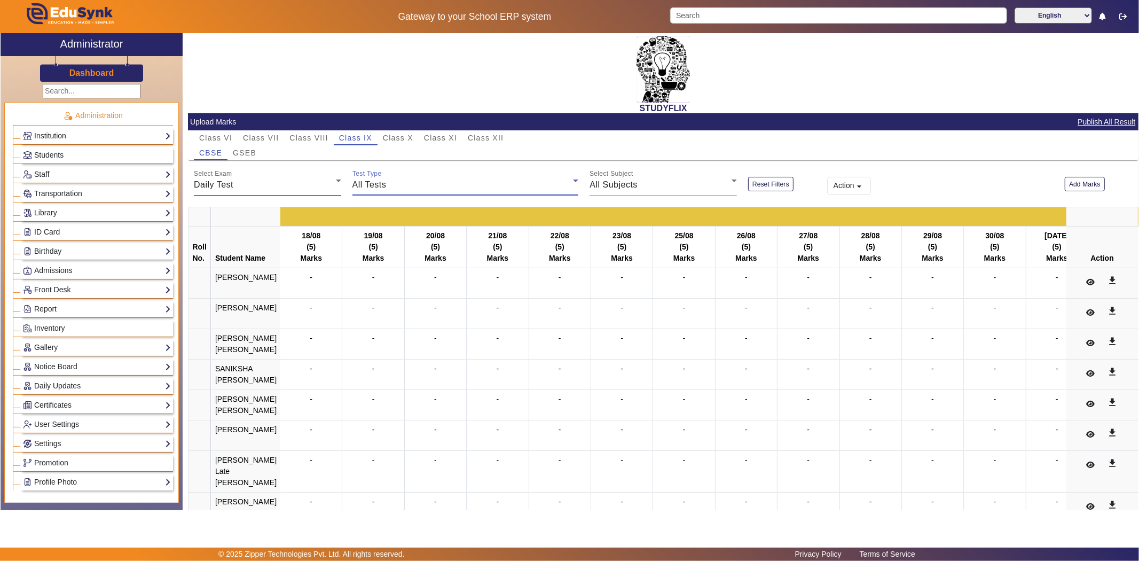
click at [273, 183] on div "Daily Test" at bounding box center [265, 184] width 142 height 13
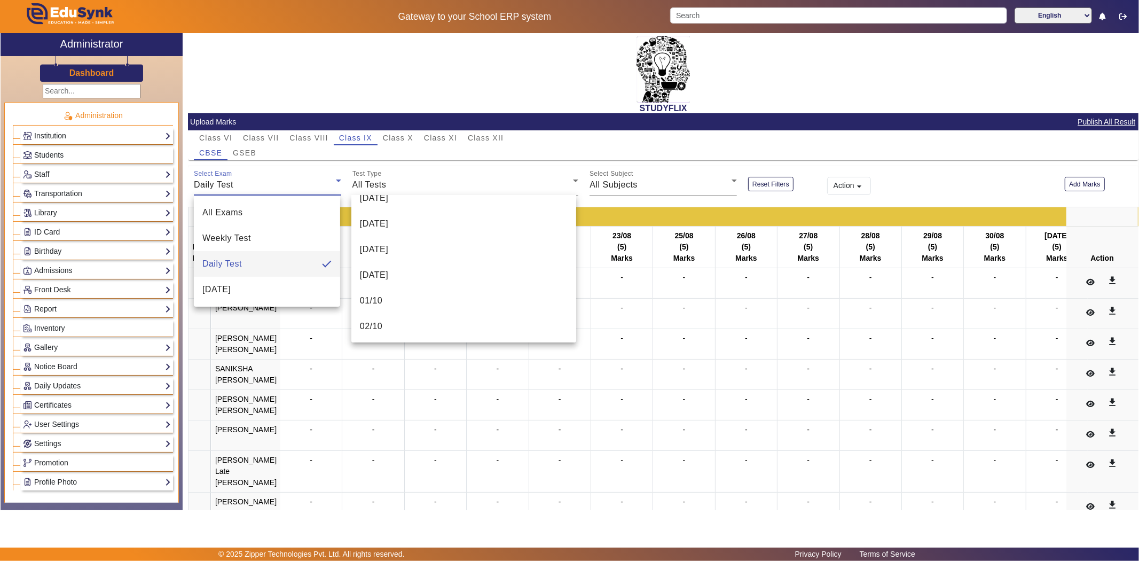
click at [272, 185] on div "Daily Test" at bounding box center [265, 184] width 142 height 13
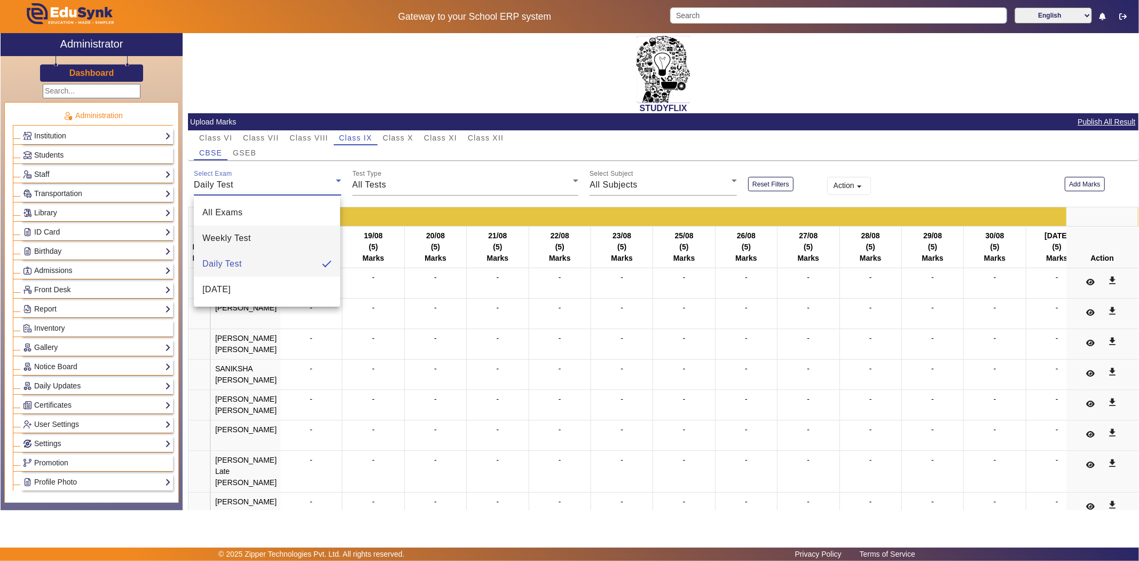
click at [241, 233] on span "Weekly Test" at bounding box center [226, 238] width 49 height 13
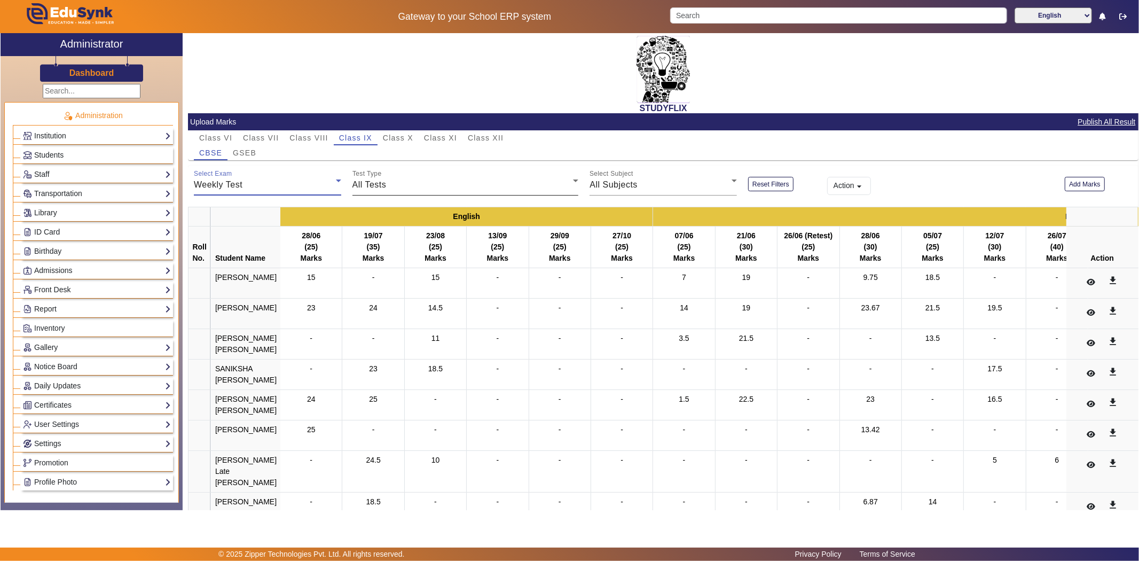
click at [364, 182] on span "All Tests" at bounding box center [370, 184] width 34 height 9
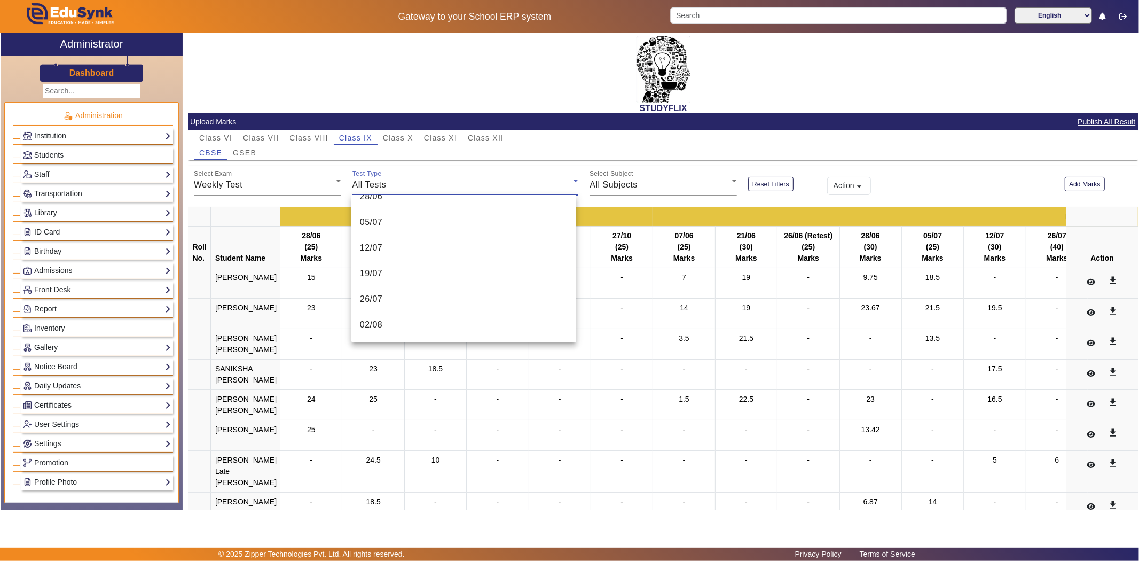
scroll to position [374, 0]
click at [397, 277] on mat-option "06/10" at bounding box center [463, 275] width 225 height 26
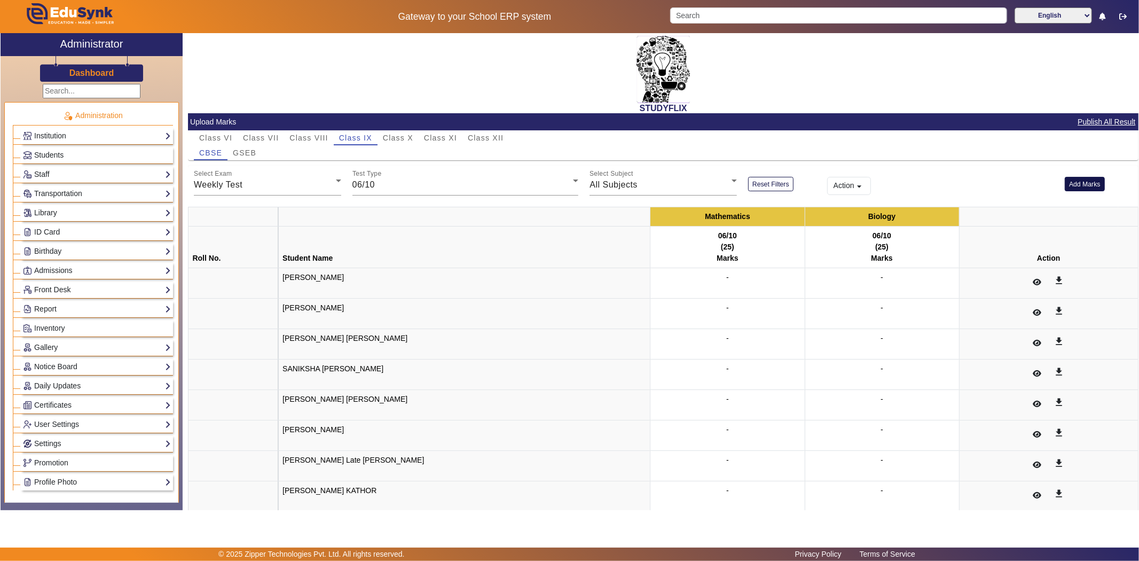
click at [1072, 185] on button "Add Marks" at bounding box center [1085, 184] width 40 height 14
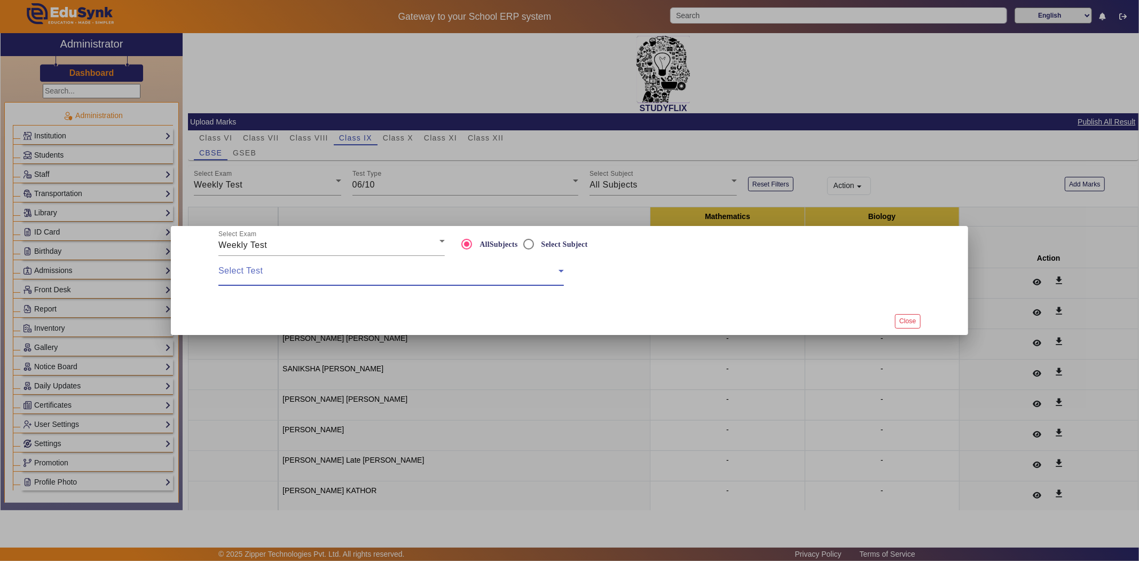
click at [305, 277] on span at bounding box center [388, 275] width 340 height 13
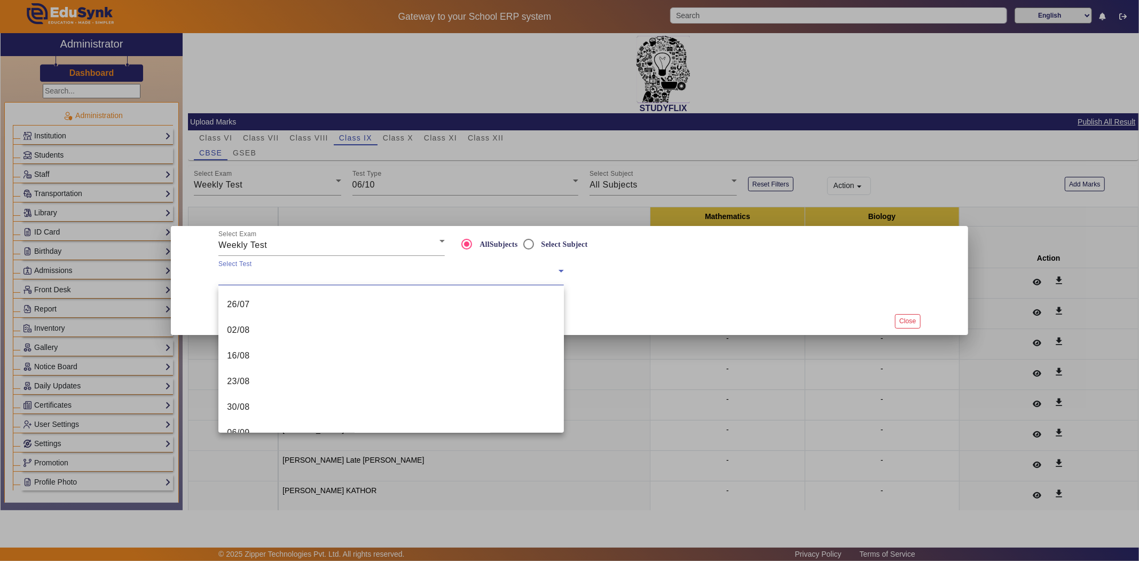
scroll to position [348, 0]
click at [274, 369] on mat-option "06/10" at bounding box center [391, 365] width 346 height 26
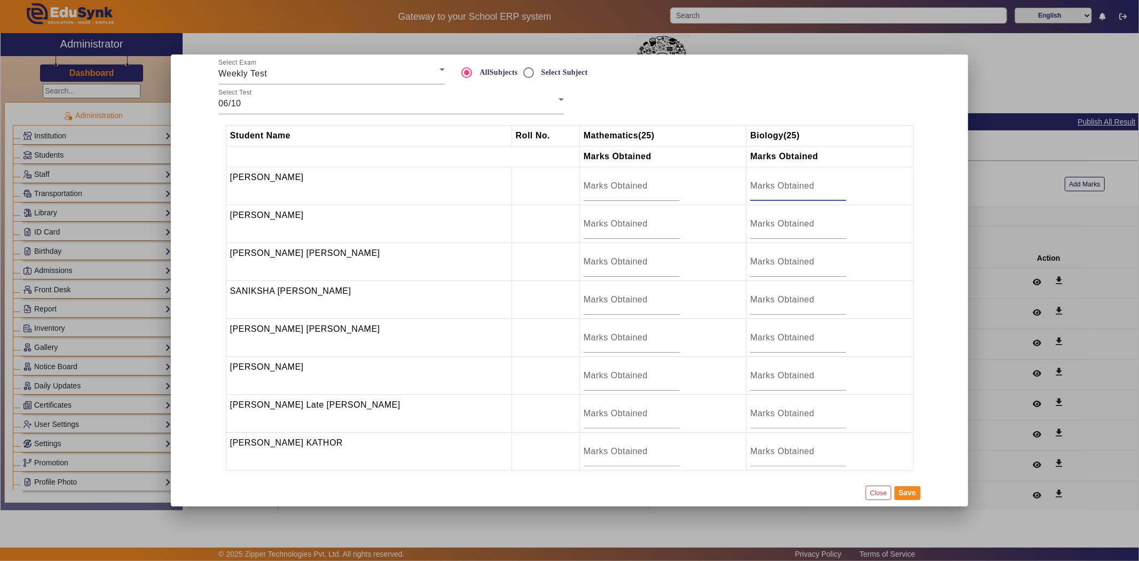
click at [752, 185] on input "number" at bounding box center [798, 185] width 96 height 13
click at [765, 413] on input "number" at bounding box center [798, 411] width 96 height 13
type input "9"
click at [770, 375] on input "number" at bounding box center [798, 373] width 96 height 13
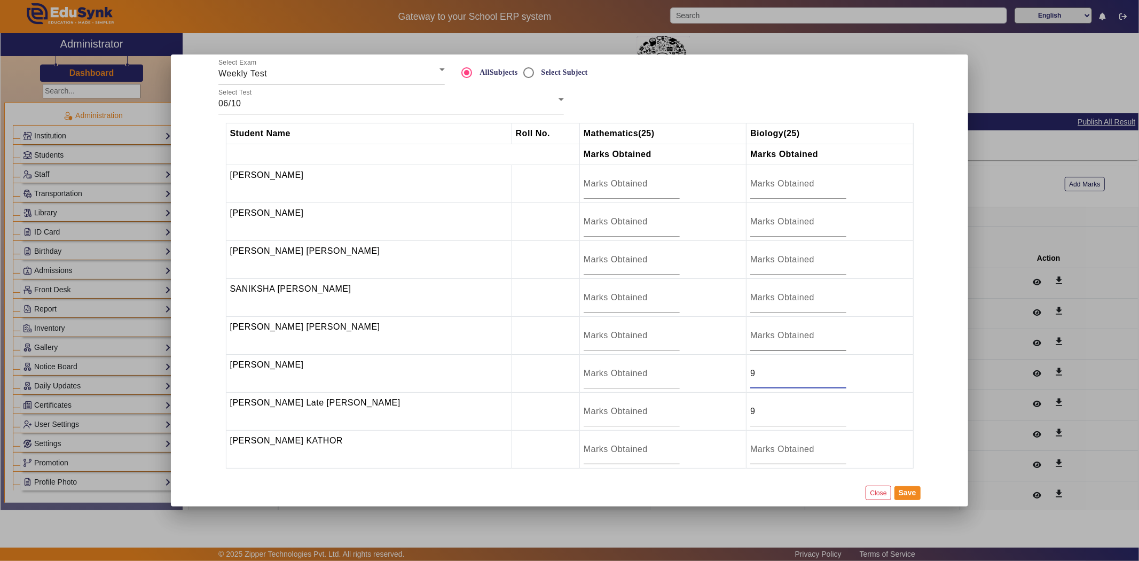
type input "9"
click at [775, 333] on input "number" at bounding box center [798, 335] width 96 height 13
type input "17"
click at [911, 495] on button "Save" at bounding box center [908, 493] width 26 height 14
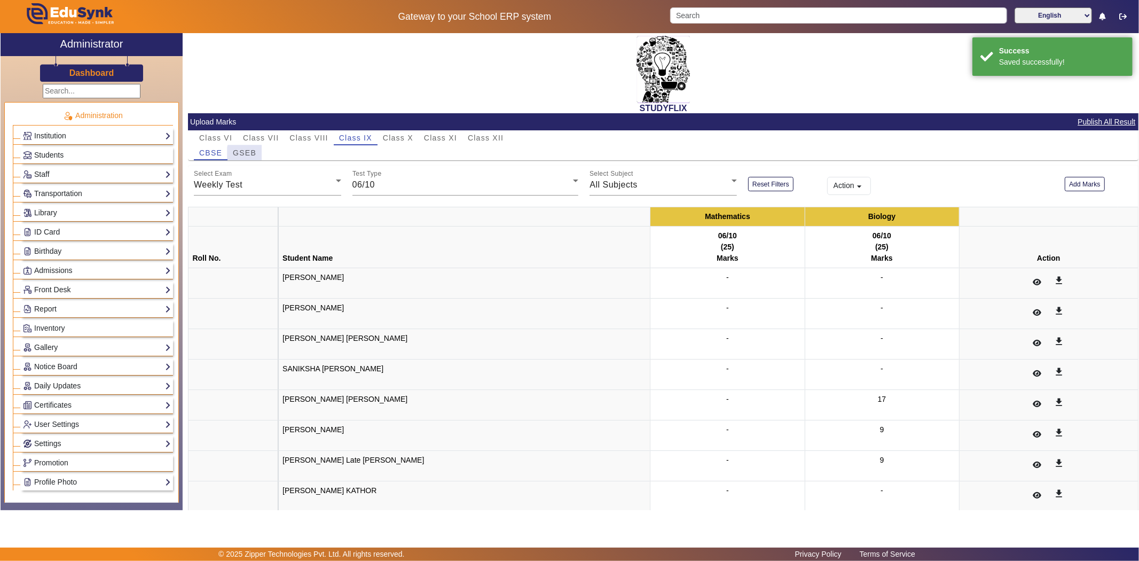
click at [248, 154] on span "GSEB" at bounding box center [245, 152] width 24 height 7
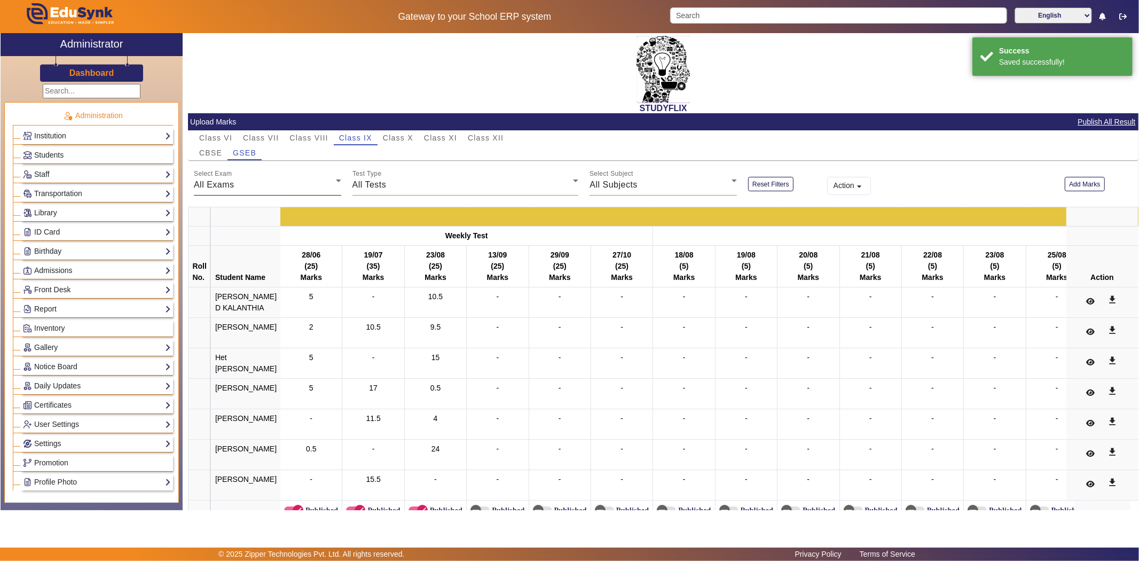
click at [278, 188] on div "All Exams" at bounding box center [265, 184] width 142 height 13
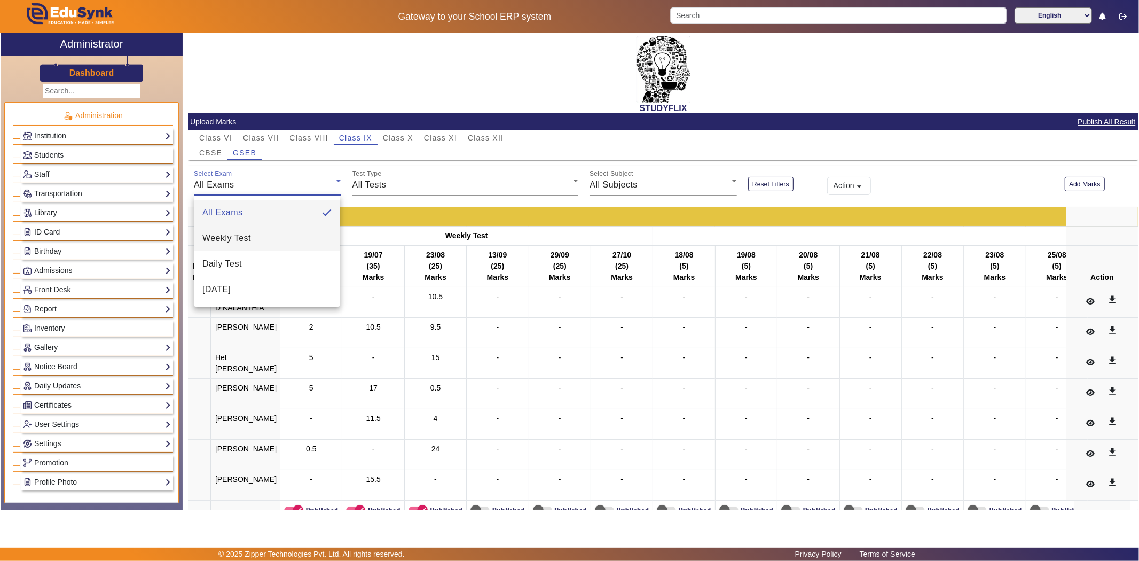
click at [248, 241] on span "Weekly Test" at bounding box center [226, 238] width 49 height 13
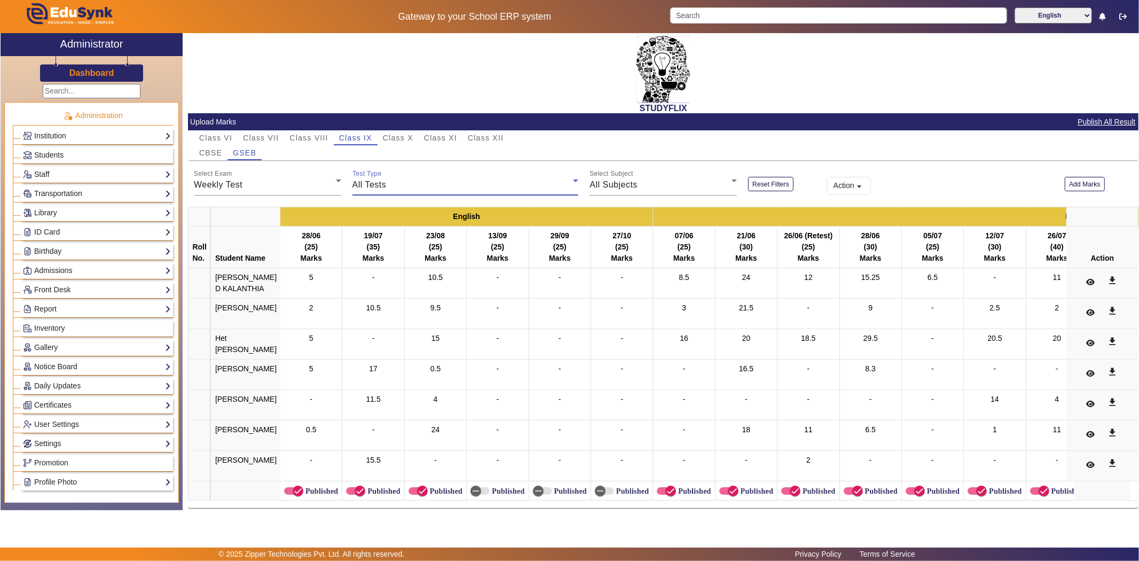
click at [386, 183] on div "All Tests" at bounding box center [463, 184] width 221 height 13
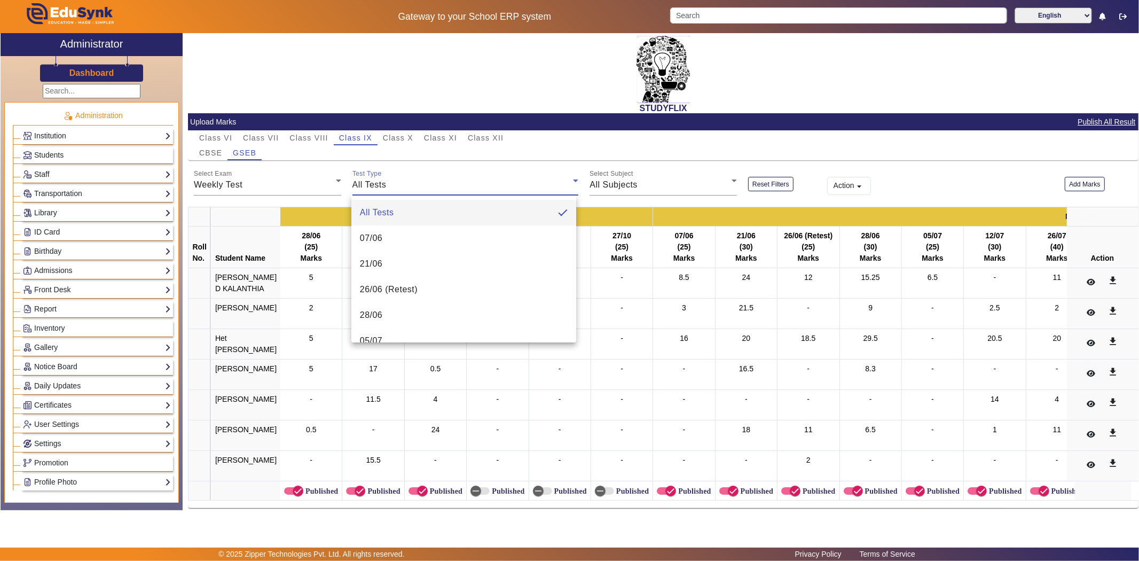
click at [1075, 179] on div at bounding box center [569, 280] width 1139 height 561
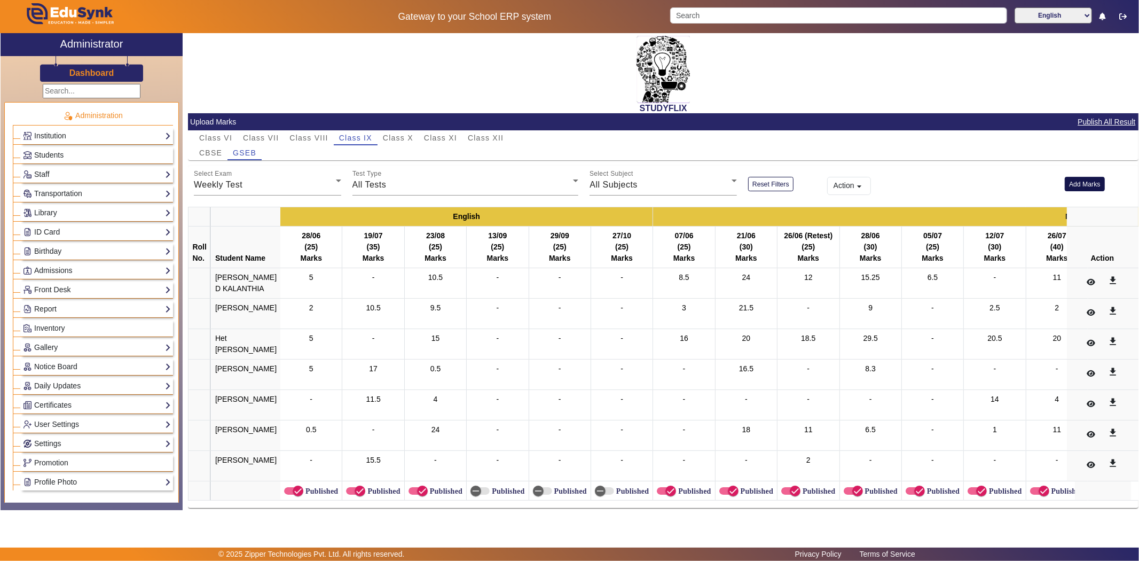
click at [1074, 183] on button "Add Marks" at bounding box center [1085, 184] width 40 height 14
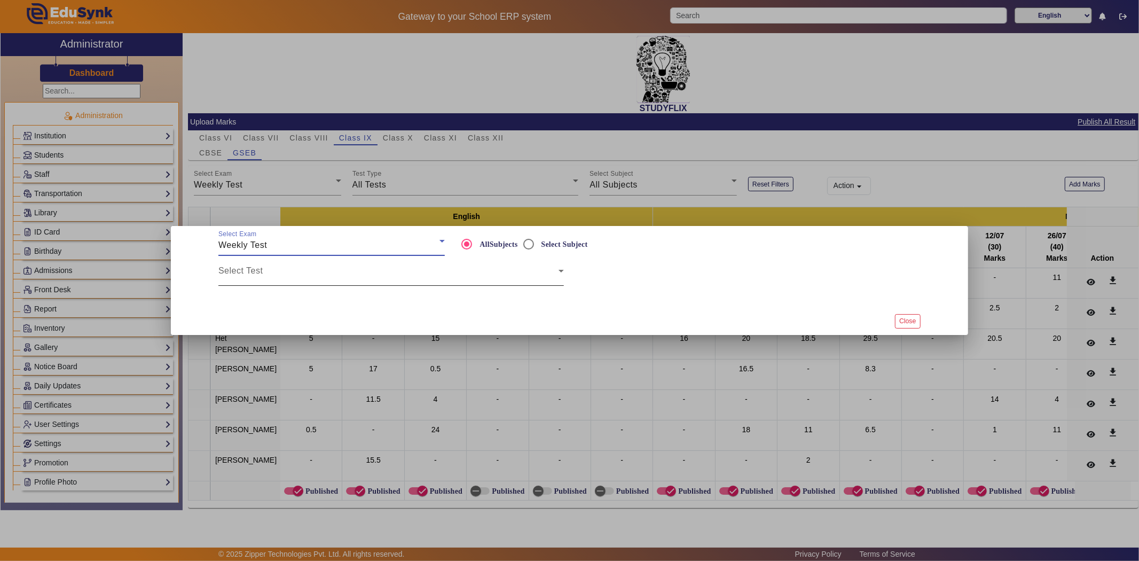
click at [310, 269] on span at bounding box center [388, 275] width 340 height 13
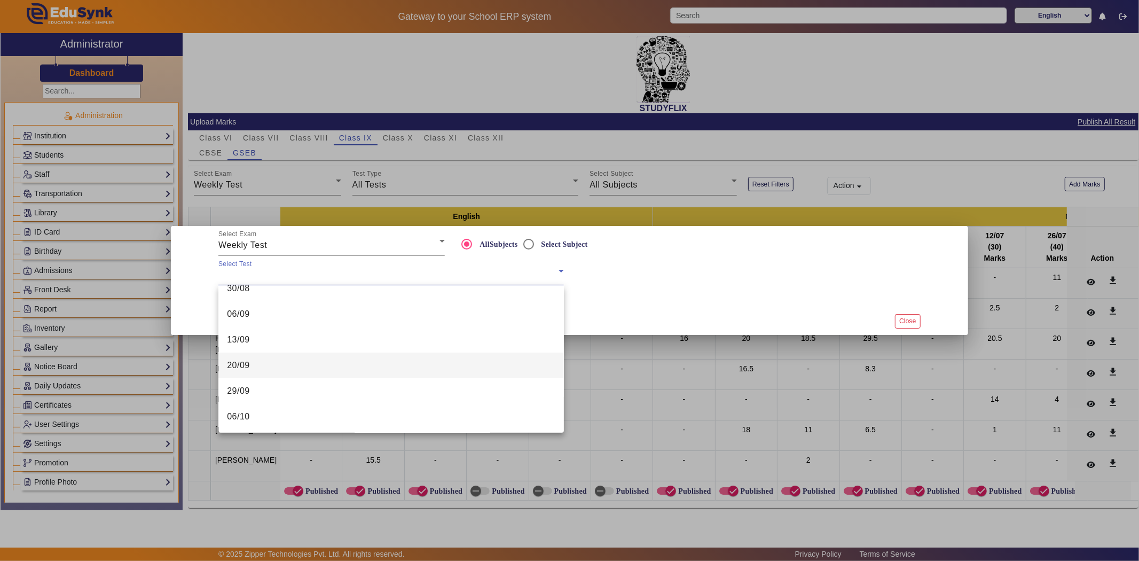
scroll to position [348, 0]
click at [276, 364] on mat-option "06/10" at bounding box center [391, 365] width 346 height 26
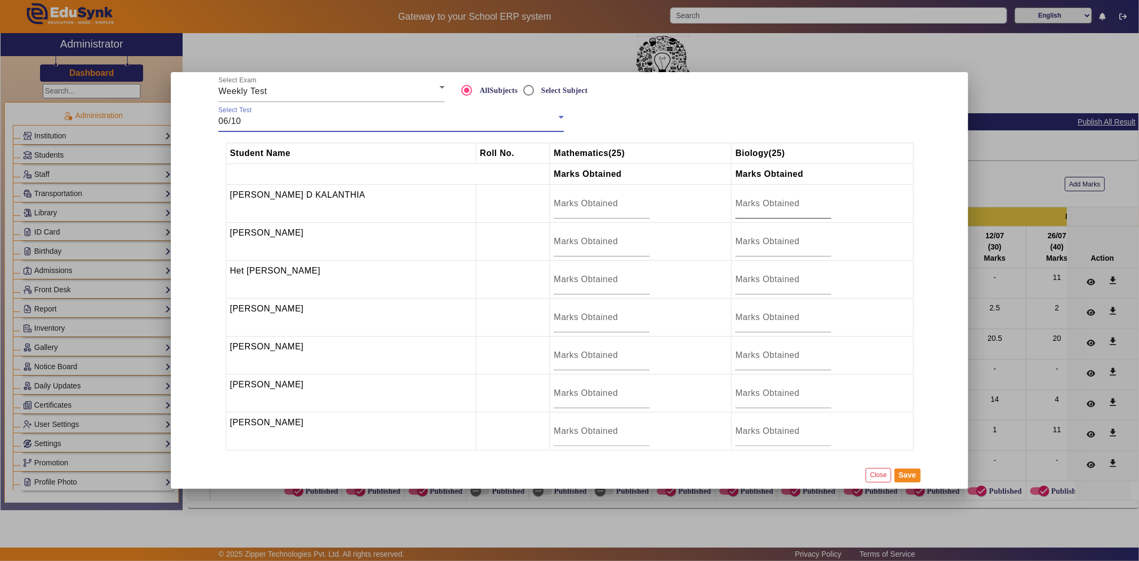
click at [735, 203] on input "number" at bounding box center [783, 203] width 96 height 13
type input "16"
click at [756, 394] on input "number" at bounding box center [783, 393] width 96 height 13
type input "5"
click at [904, 479] on button "Save" at bounding box center [908, 475] width 26 height 14
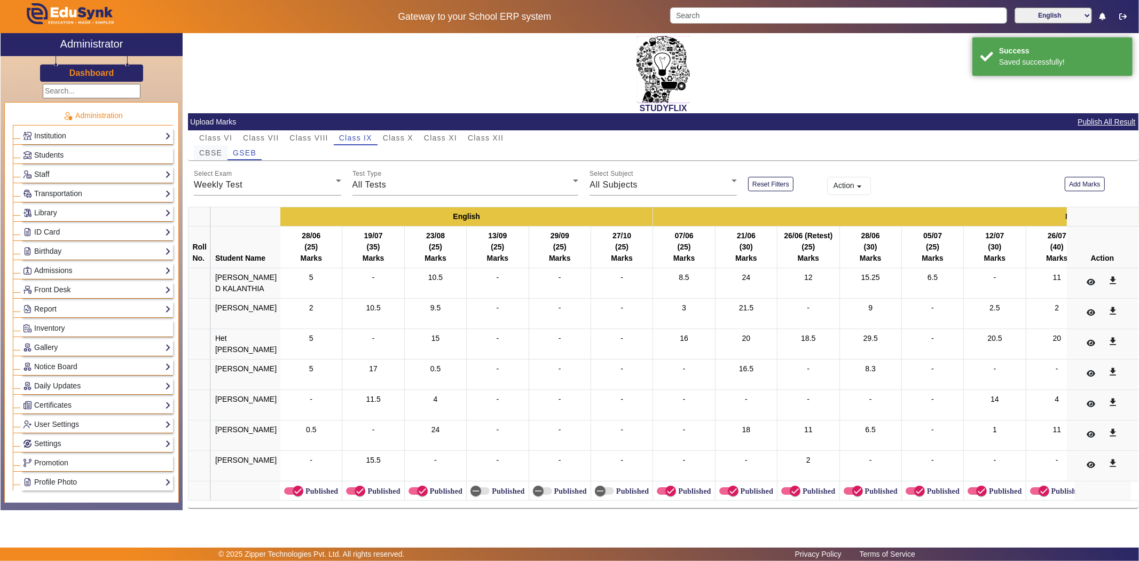
click at [212, 152] on span "CBSE" at bounding box center [210, 152] width 23 height 7
